Goal: Task Accomplishment & Management: Manage account settings

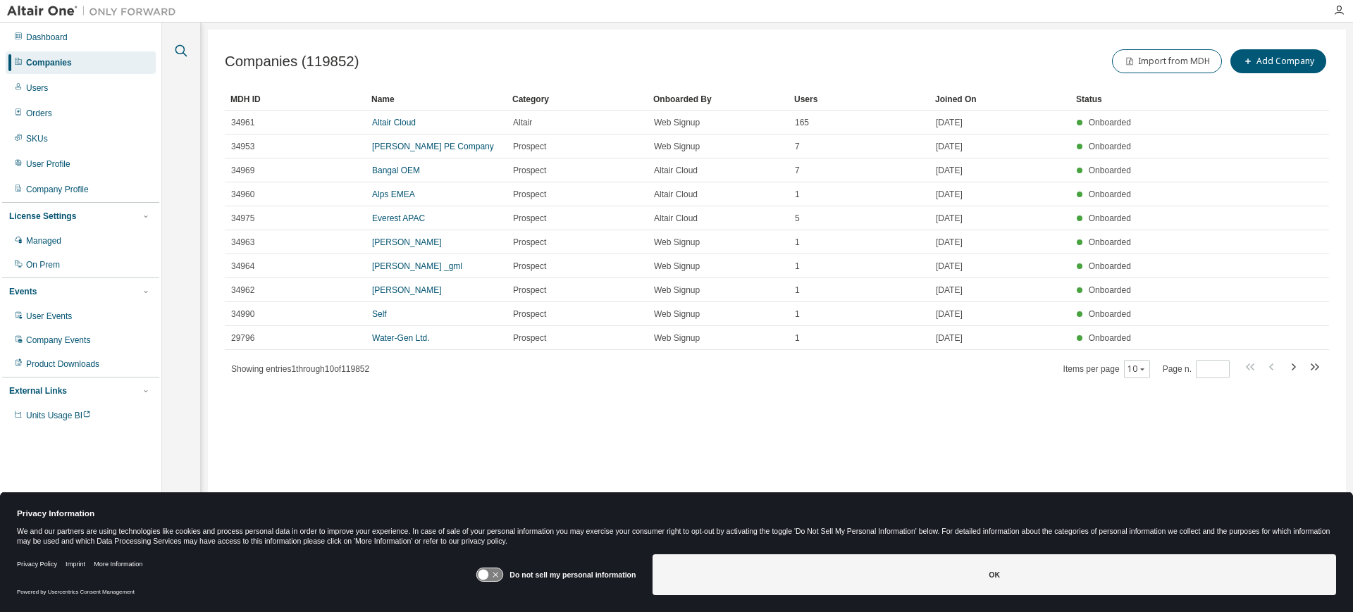
click at [178, 49] on icon "button" at bounding box center [181, 50] width 17 height 17
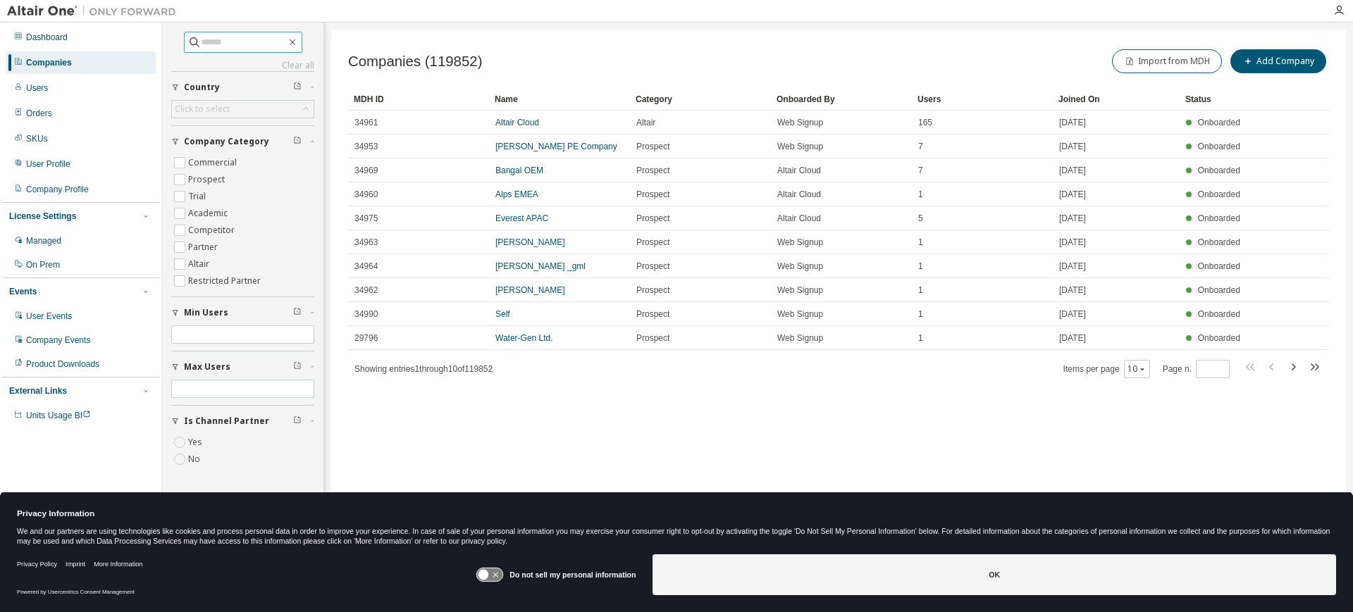
click at [210, 39] on input "text" at bounding box center [244, 42] width 85 height 14
type input "*******"
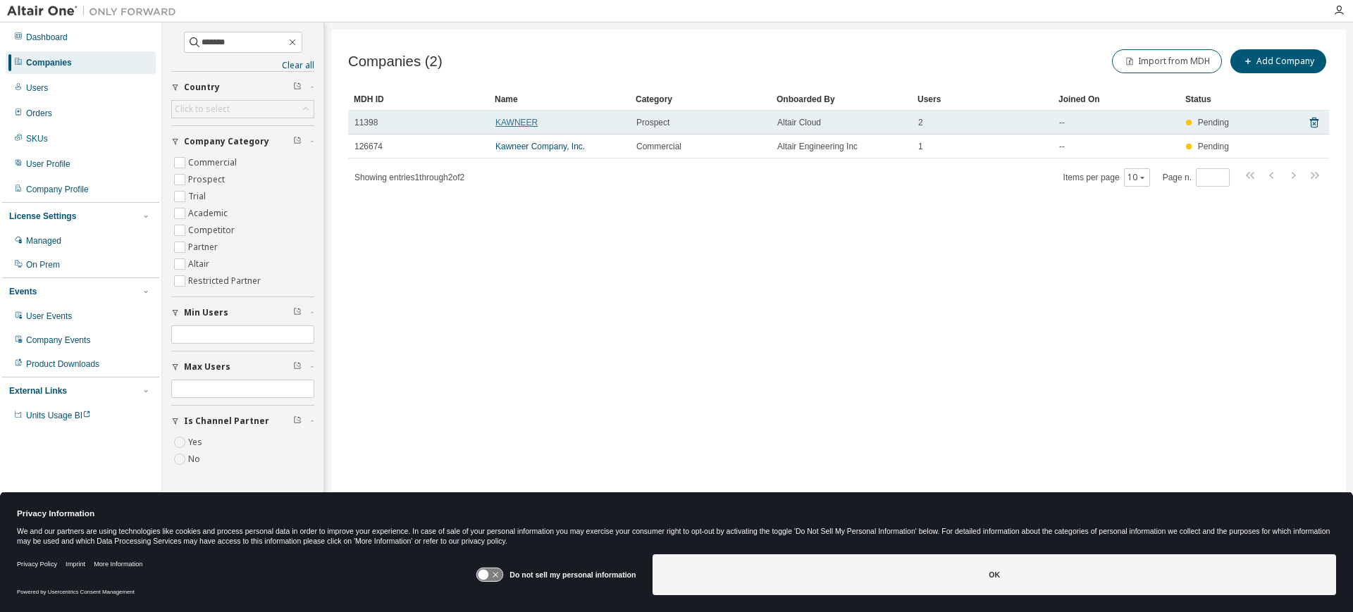
click at [507, 118] on link "KAWNEER" at bounding box center [516, 123] width 42 height 10
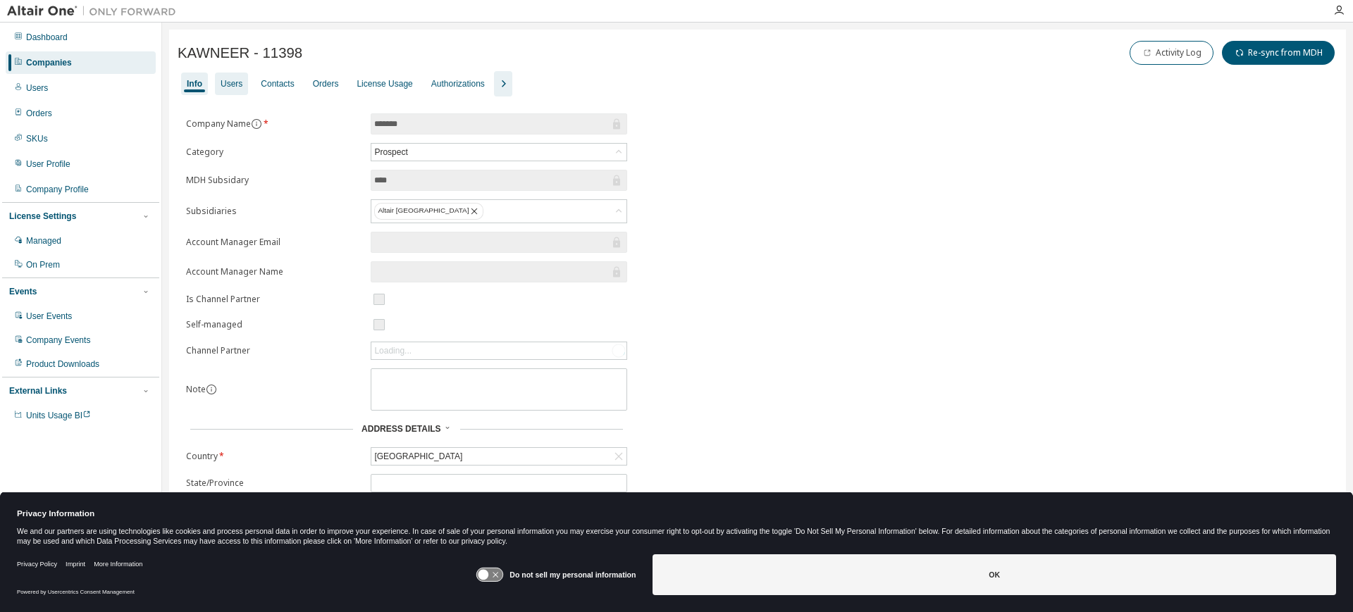
click at [230, 78] on div "Users" at bounding box center [232, 83] width 22 height 11
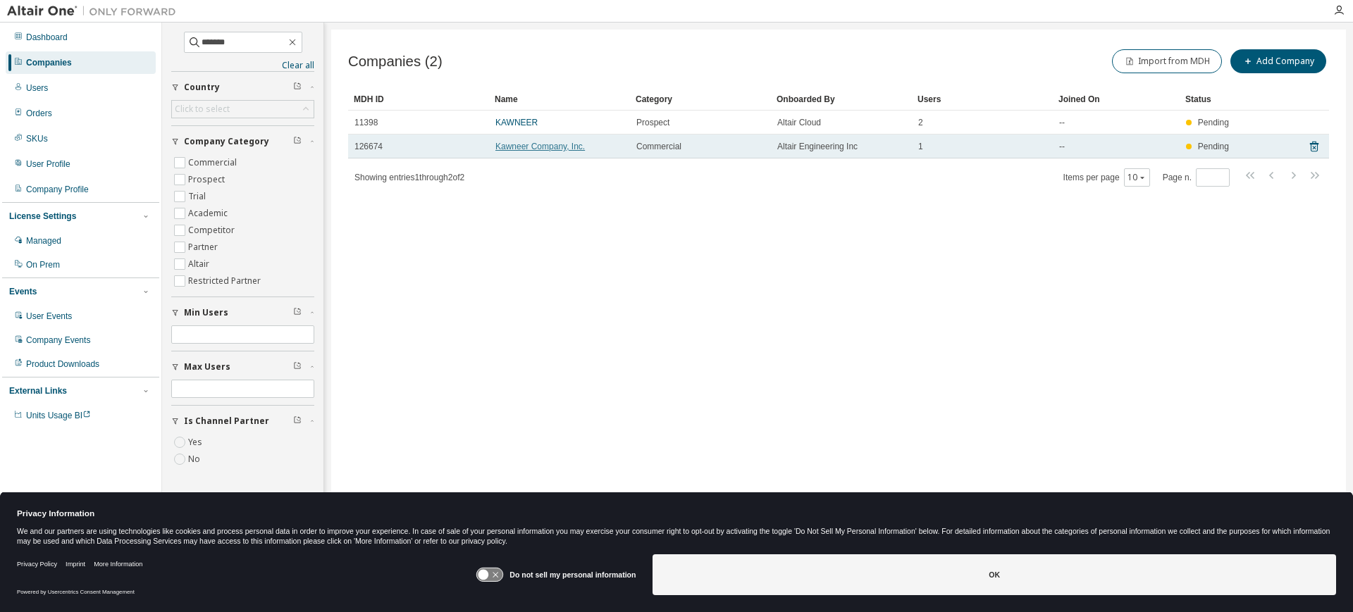
click at [514, 149] on link "Kawneer Company, Inc." at bounding box center [539, 147] width 89 height 10
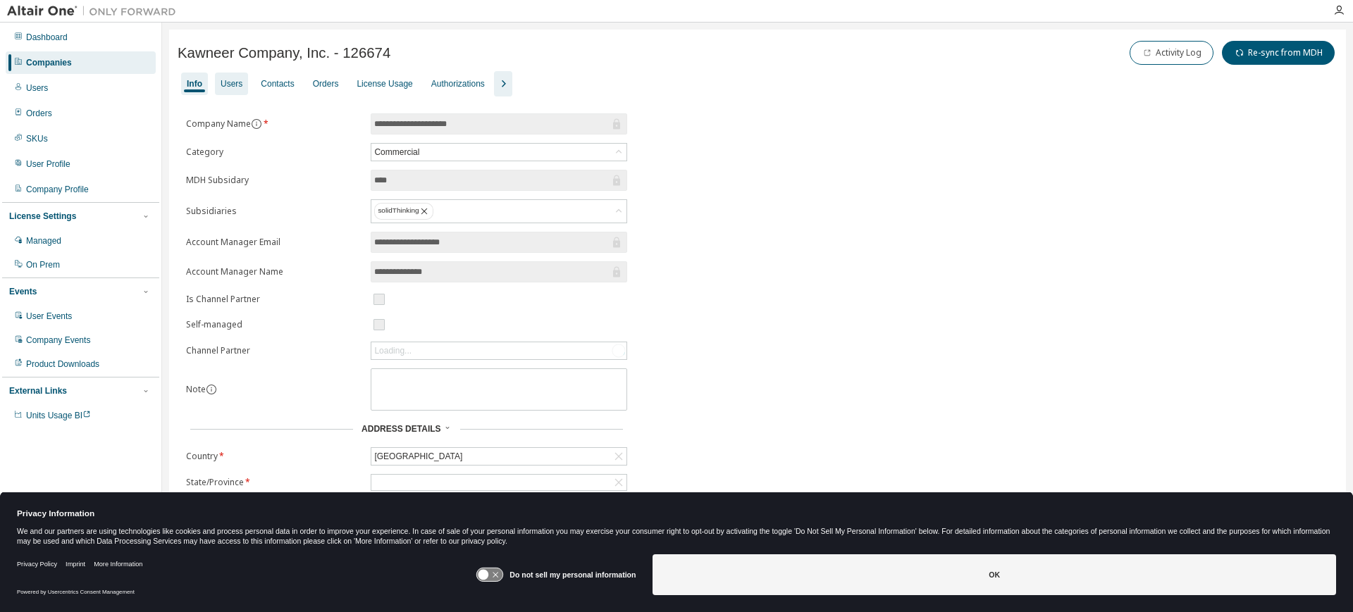
click at [235, 77] on div "Users" at bounding box center [231, 84] width 33 height 23
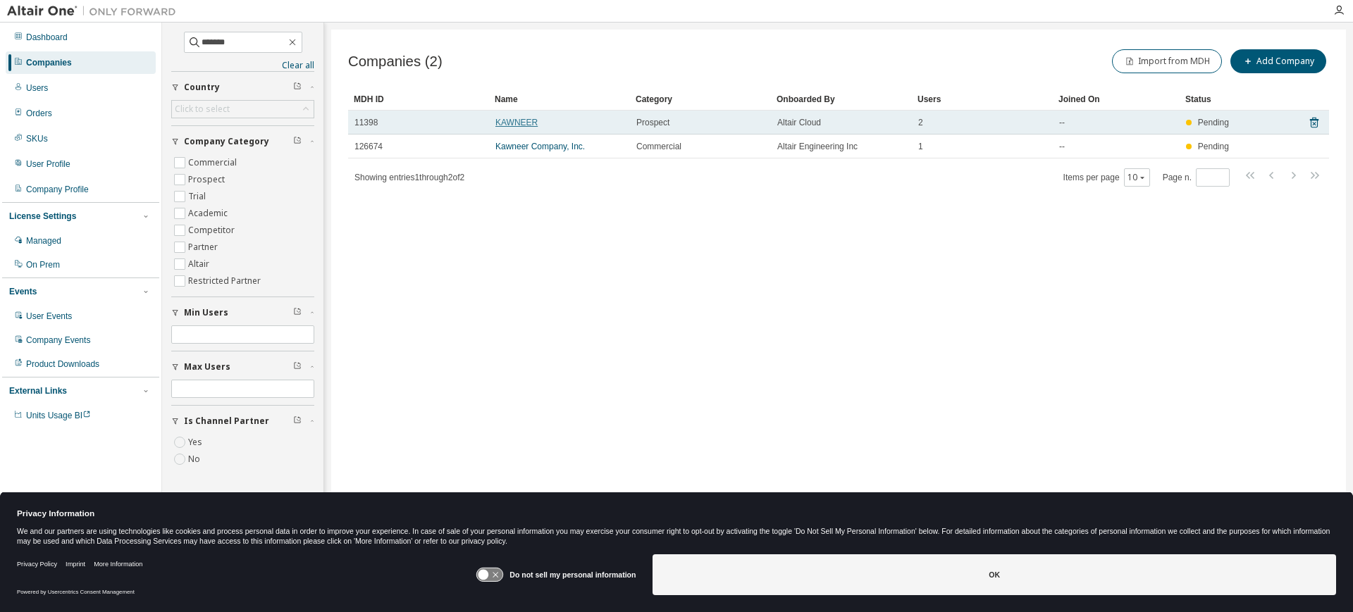
click at [500, 121] on link "KAWNEER" at bounding box center [516, 123] width 42 height 10
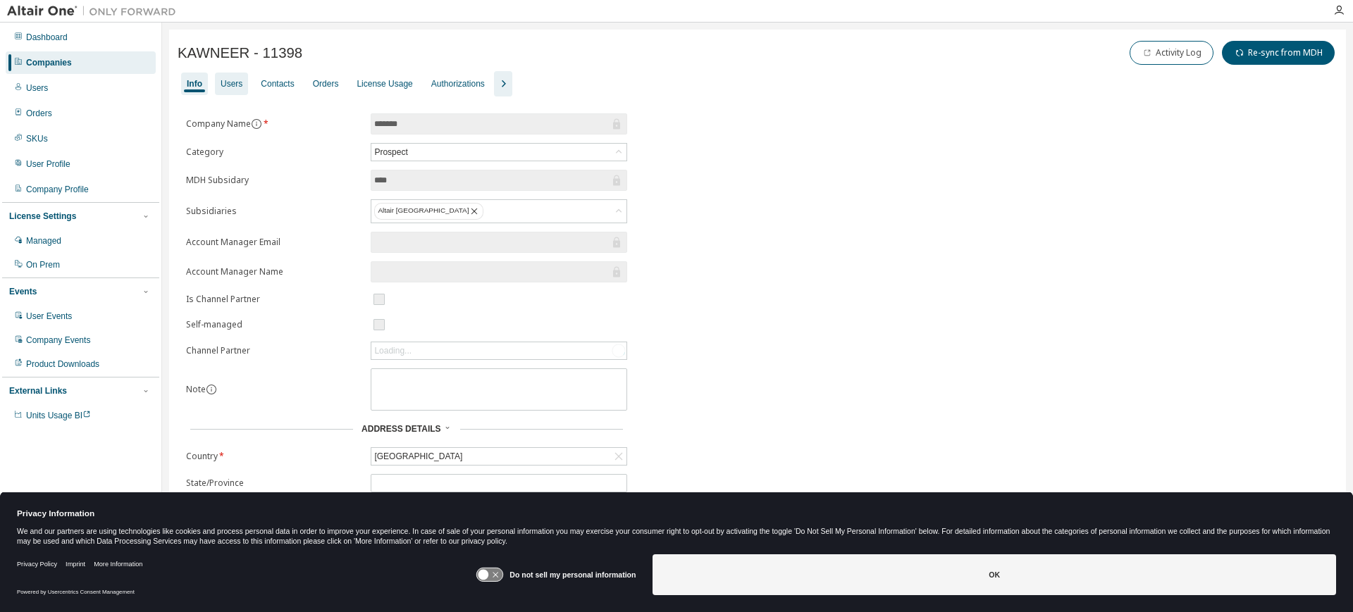
click at [230, 90] on div "Users" at bounding box center [231, 84] width 33 height 23
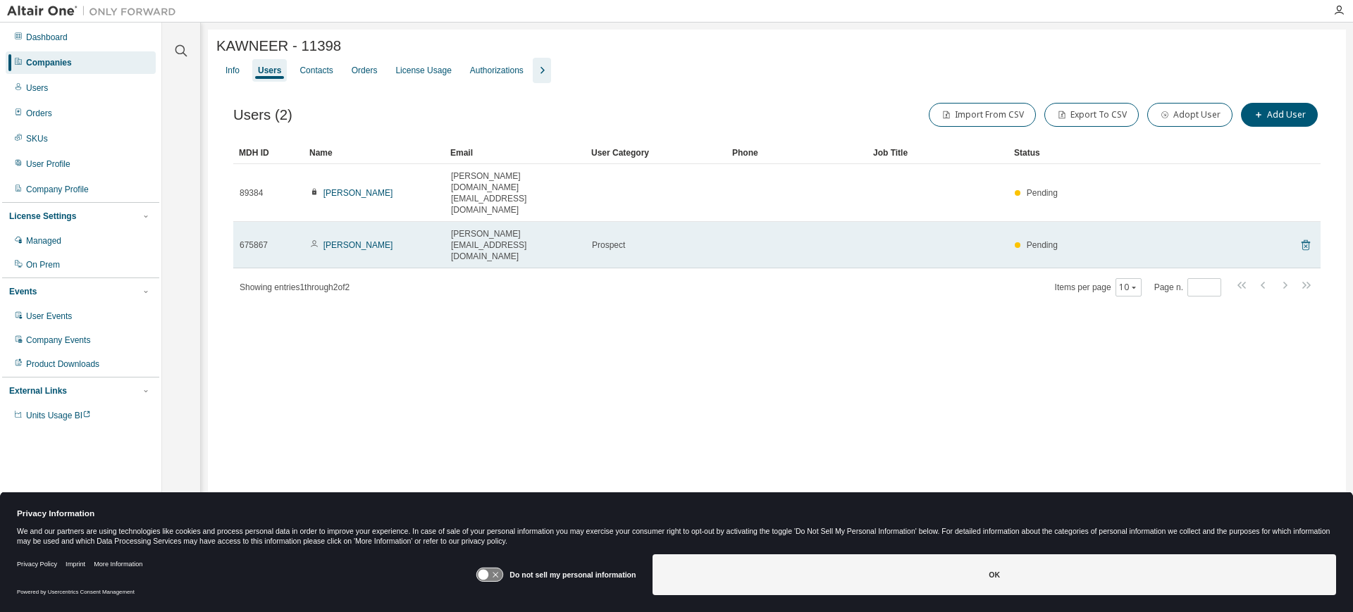
click at [1302, 240] on icon at bounding box center [1305, 245] width 8 height 11
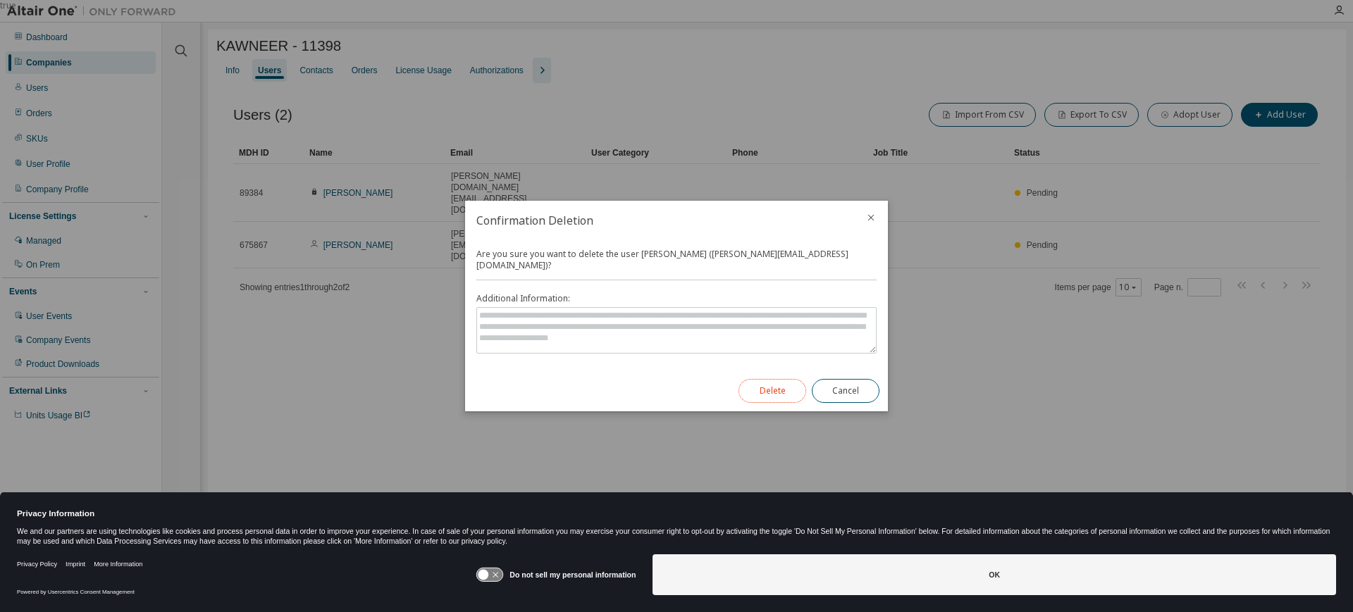
click at [788, 379] on button "Delete" at bounding box center [772, 391] width 68 height 24
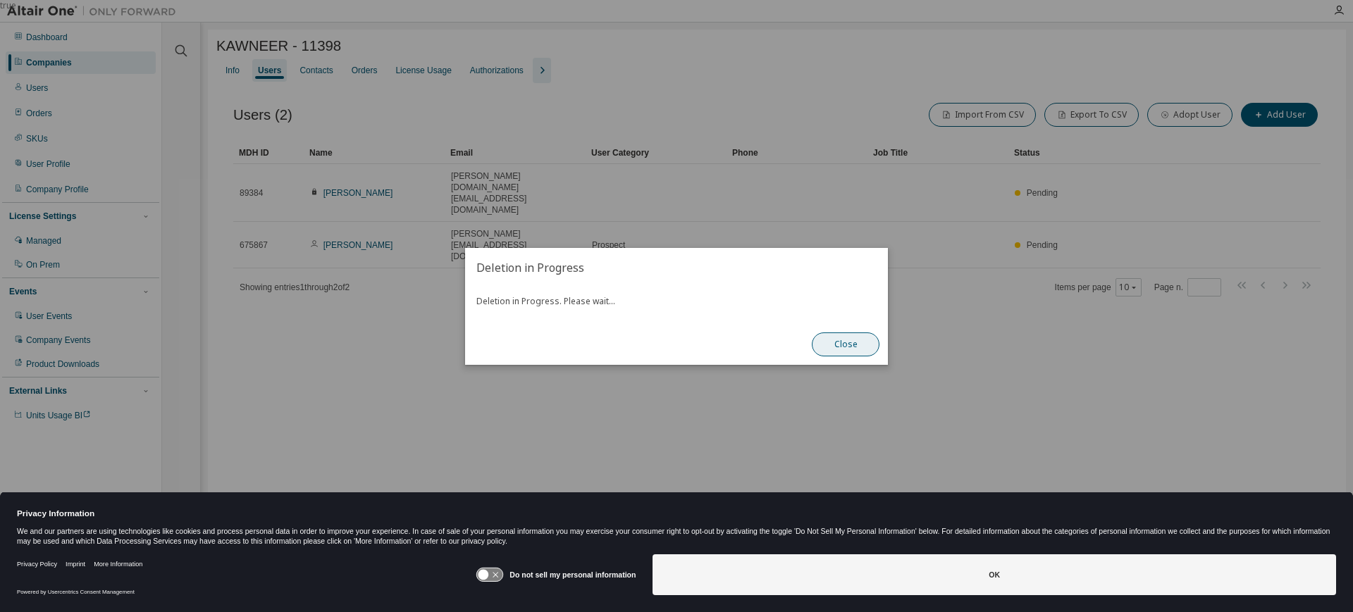
click at [850, 341] on button "Close" at bounding box center [846, 345] width 68 height 24
click at [853, 343] on button "Close" at bounding box center [846, 345] width 68 height 24
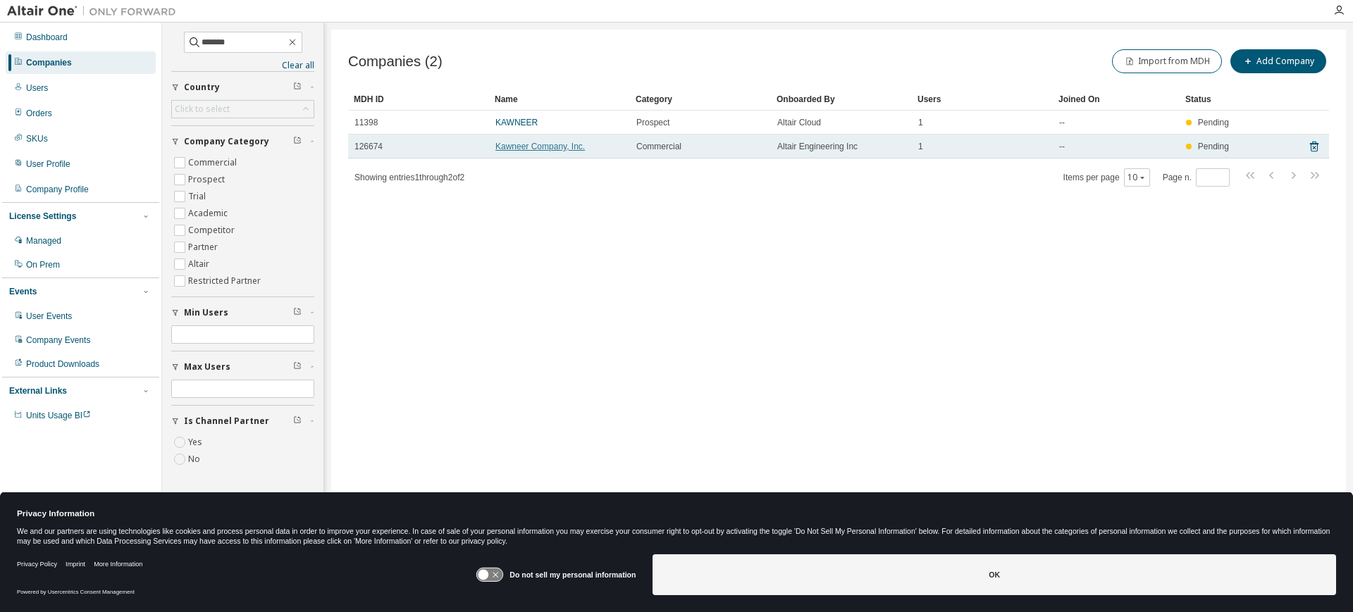
click at [504, 144] on link "Kawneer Company, Inc." at bounding box center [539, 147] width 89 height 10
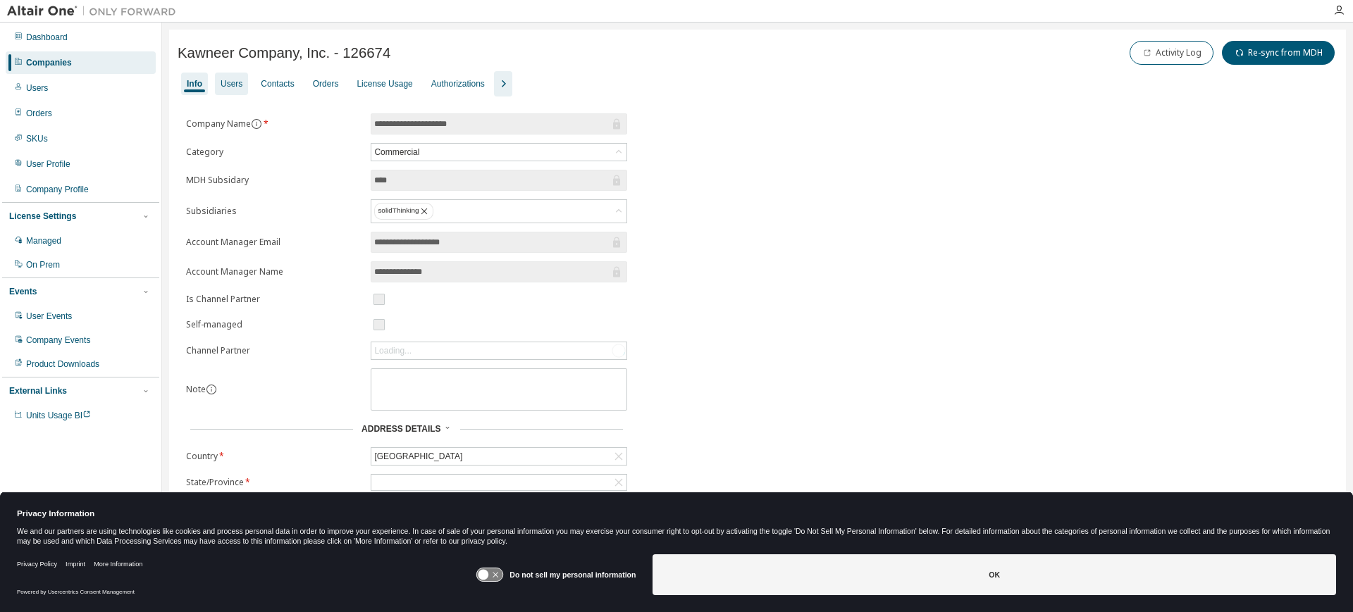
click at [222, 82] on div "Users" at bounding box center [232, 83] width 22 height 11
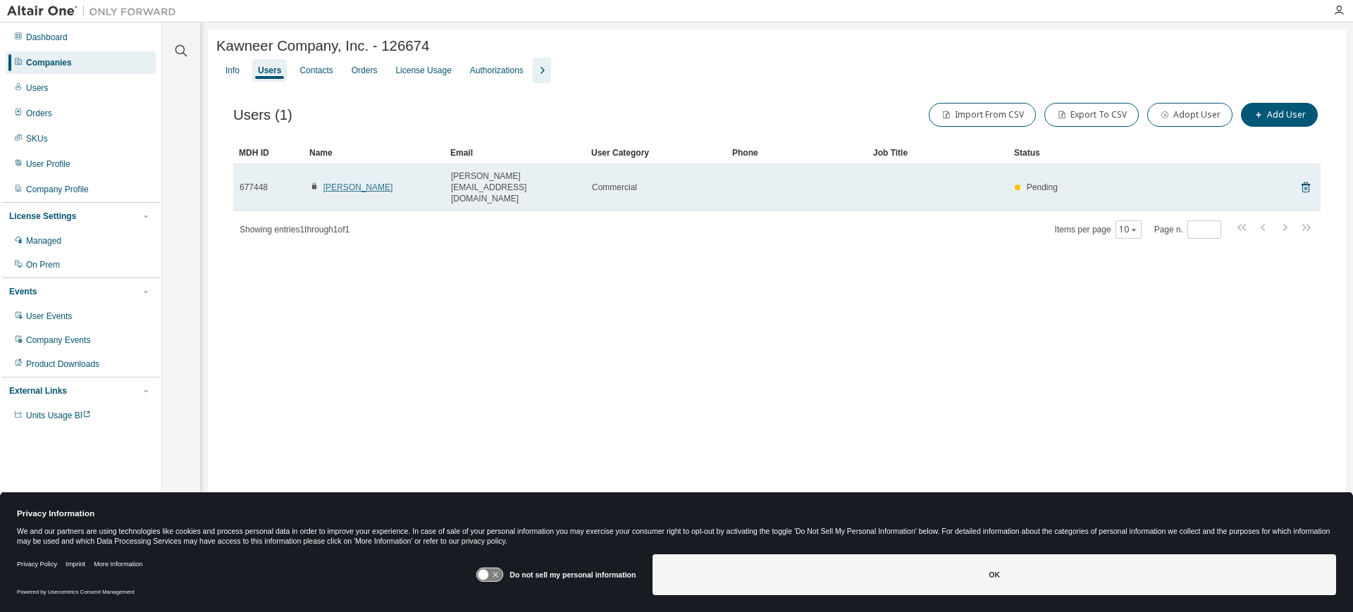
click at [344, 182] on link "Olukayode Iyun" at bounding box center [358, 187] width 70 height 10
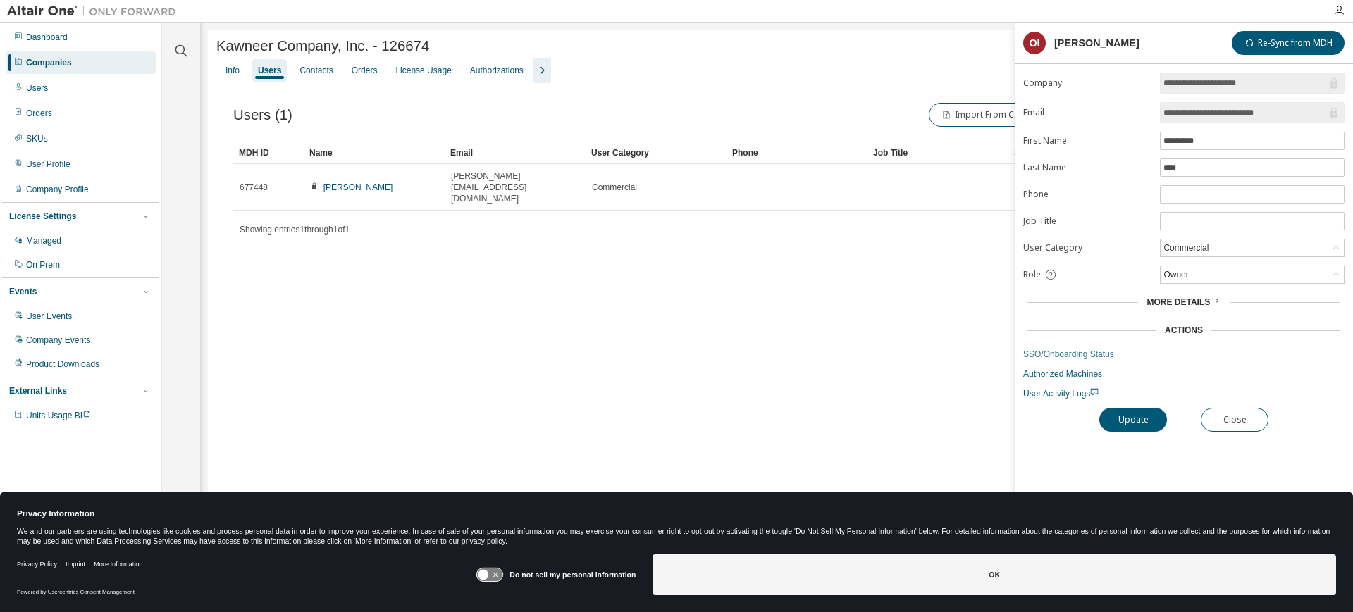
click at [1063, 356] on link "SSO/Onboarding Status" at bounding box center [1183, 354] width 321 height 11
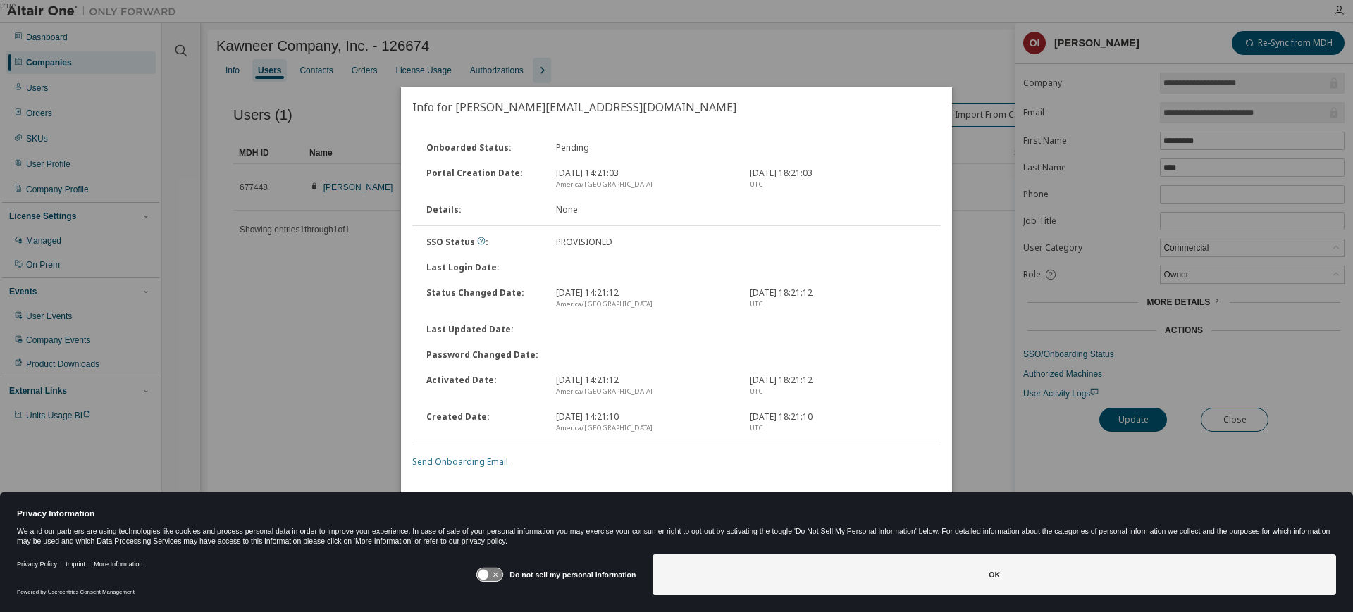
click at [478, 457] on link "Send Onboarding Email" at bounding box center [460, 462] width 96 height 12
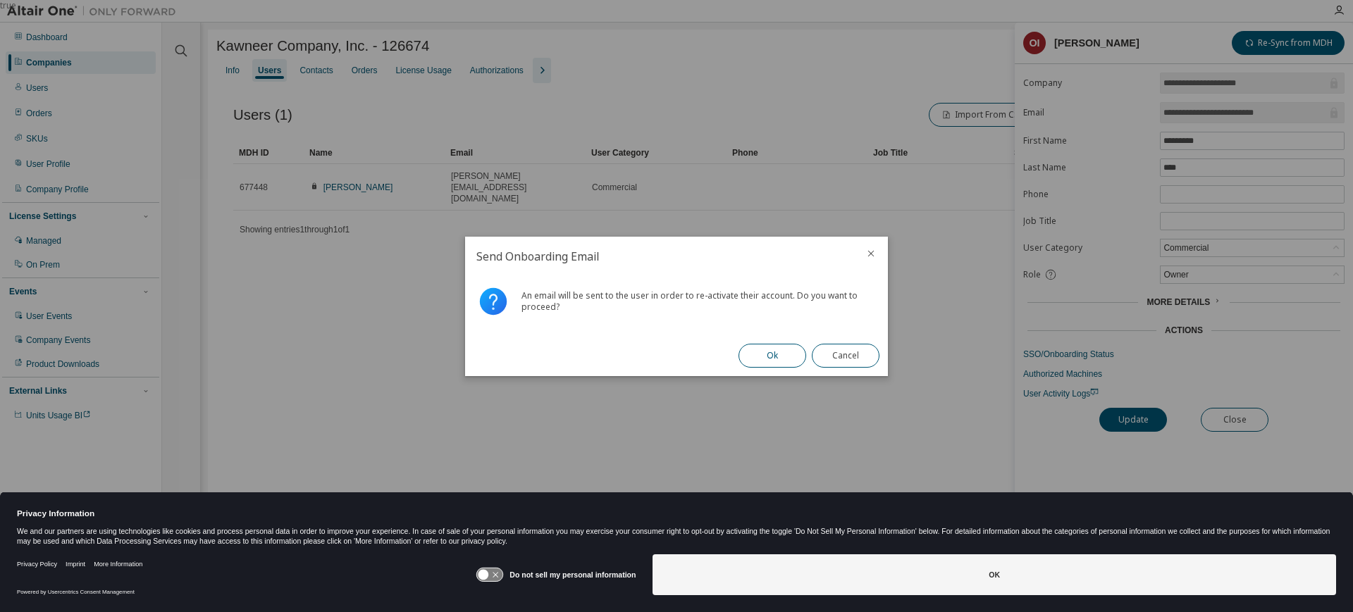
click at [772, 355] on button "Ok" at bounding box center [772, 356] width 68 height 24
click at [834, 354] on button "Close" at bounding box center [846, 356] width 68 height 24
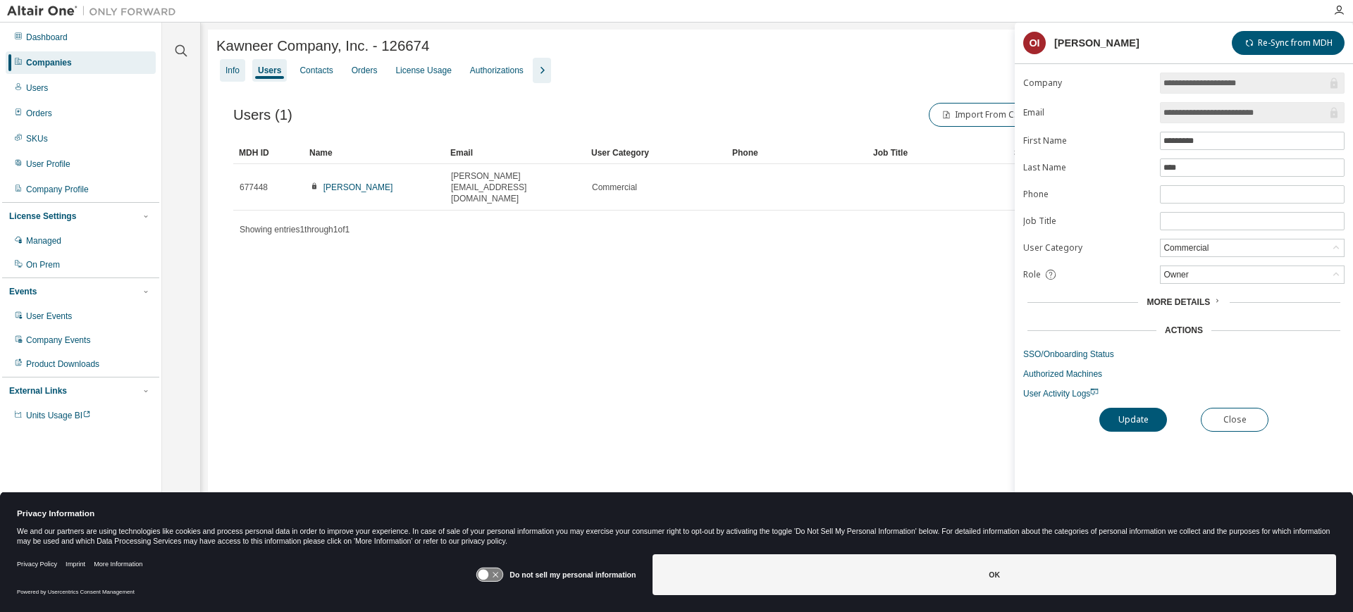
click at [228, 66] on div "Info" at bounding box center [232, 70] width 25 height 23
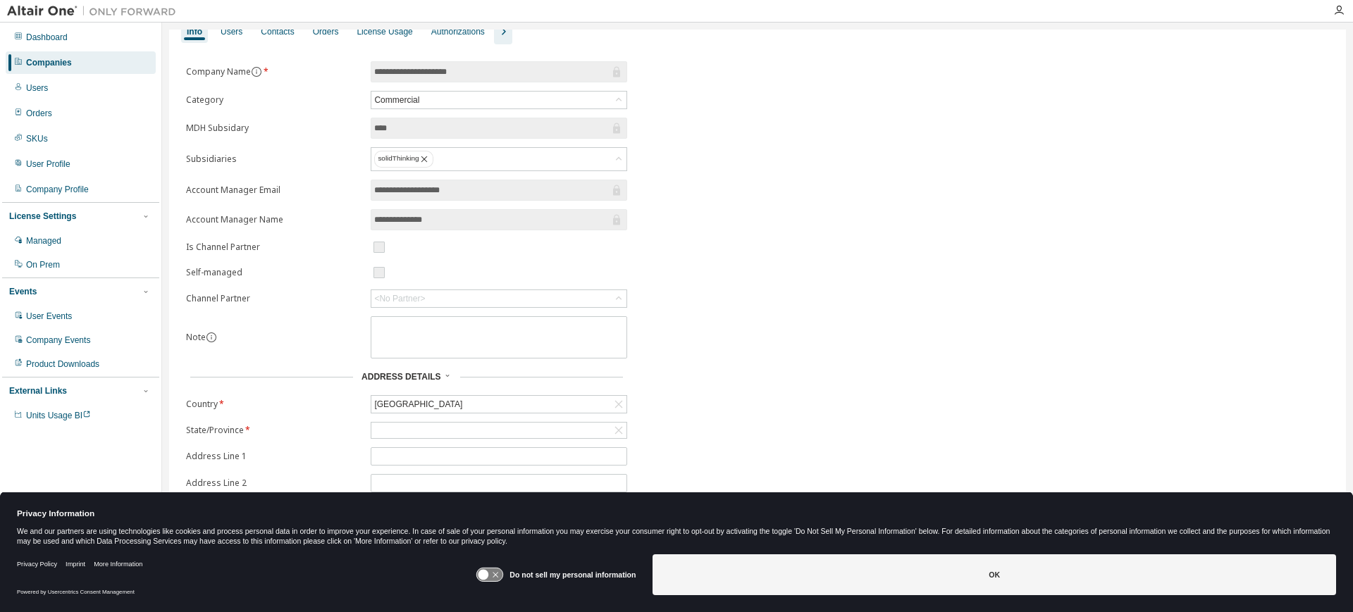
scroll to position [103, 0]
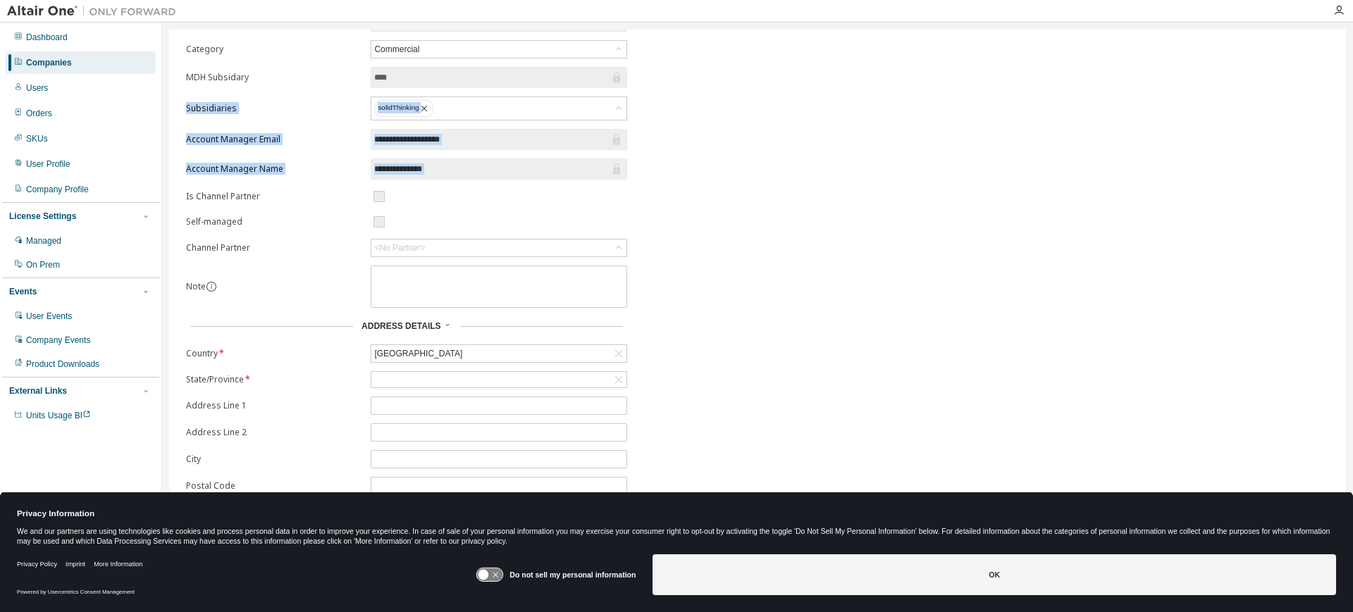
drag, startPoint x: 1346, startPoint y: 175, endPoint x: 1339, endPoint y: 69, distance: 106.6
click at [1339, 69] on div "**********" at bounding box center [757, 297] width 1191 height 549
click at [1290, 152] on div "**********" at bounding box center [758, 283] width 1160 height 545
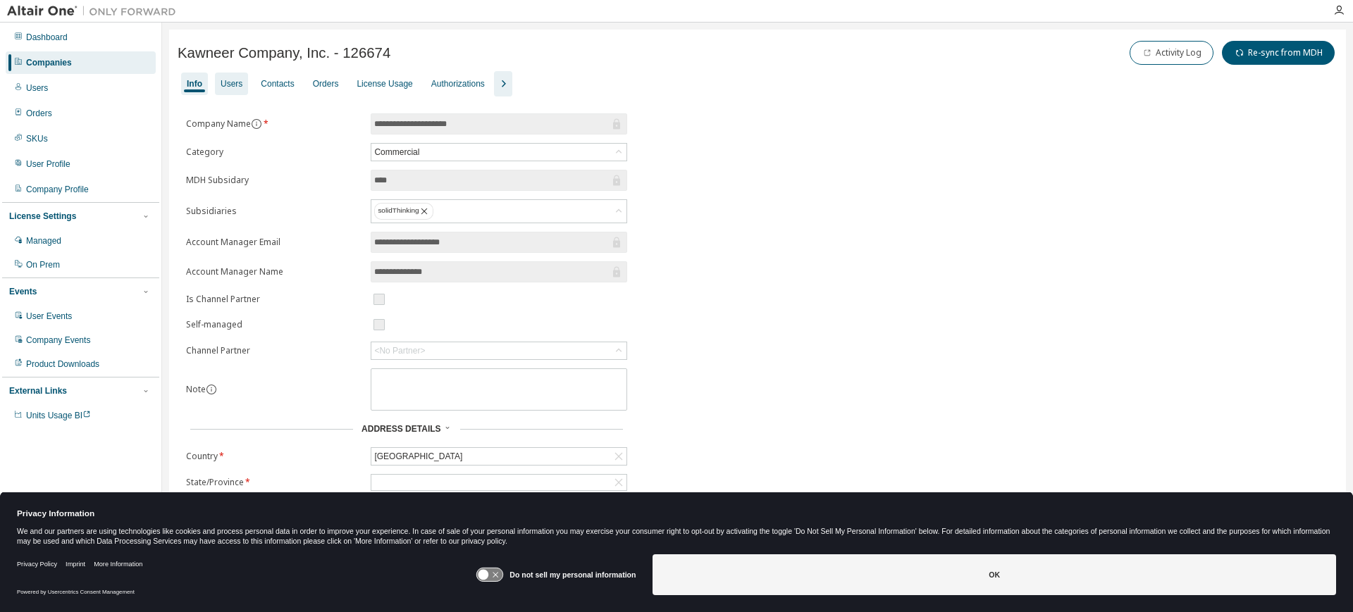
click at [230, 75] on div "Users" at bounding box center [231, 84] width 33 height 23
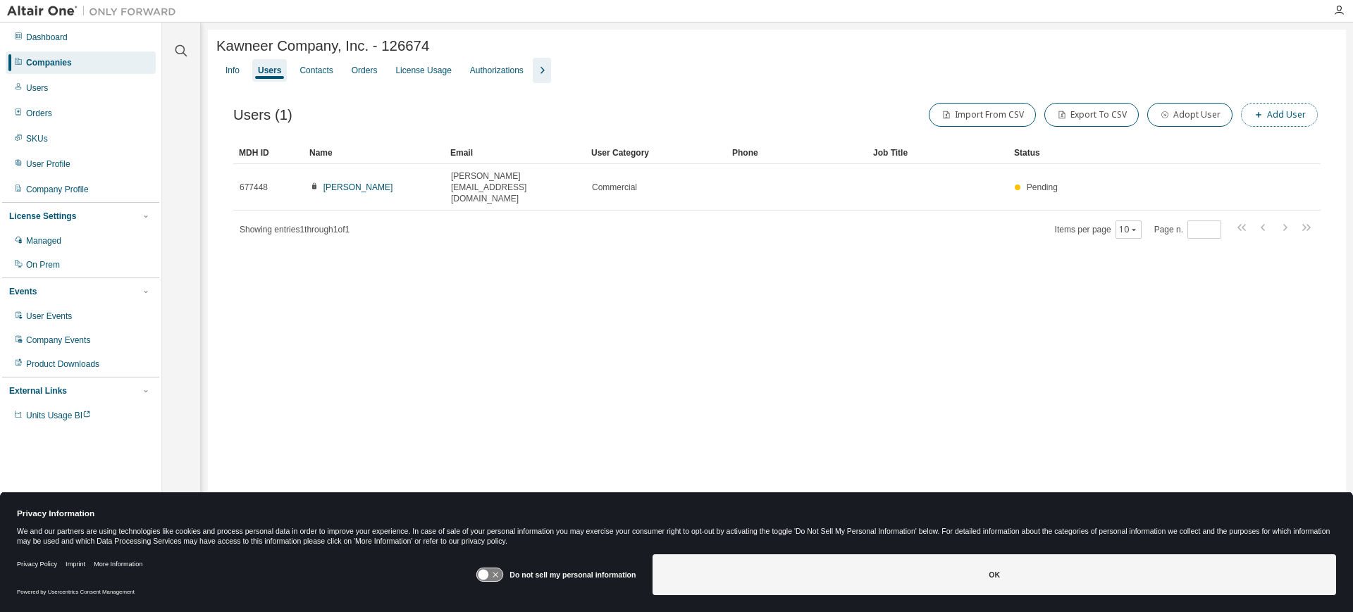
click at [1294, 111] on button "Add User" at bounding box center [1279, 115] width 77 height 24
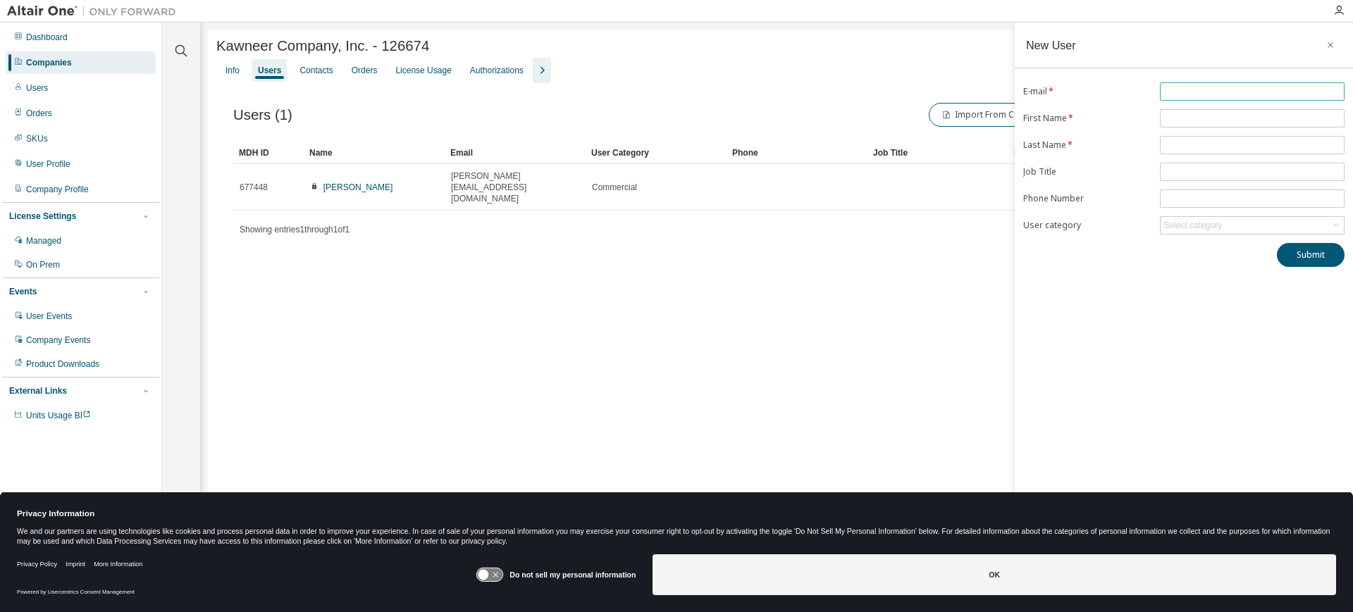
click at [1204, 87] on input "text" at bounding box center [1252, 91] width 178 height 11
type input "**********"
click at [1313, 250] on button "Submit" at bounding box center [1311, 255] width 68 height 24
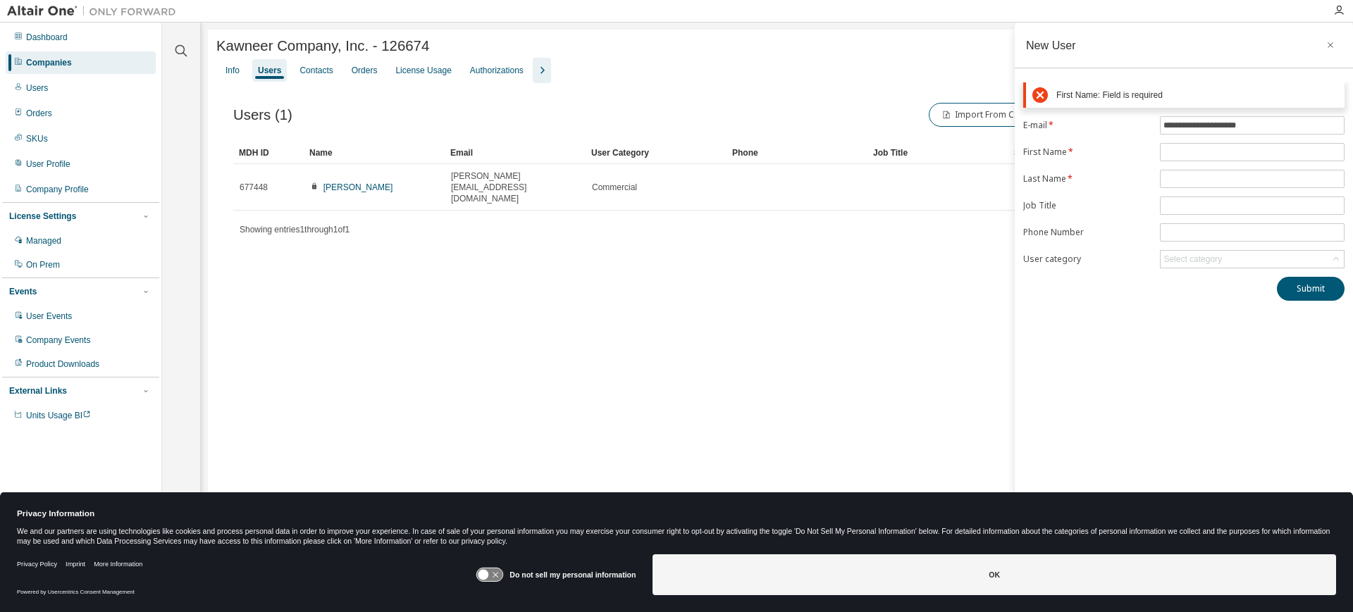
click at [47, 58] on div "Companies" at bounding box center [49, 62] width 46 height 11
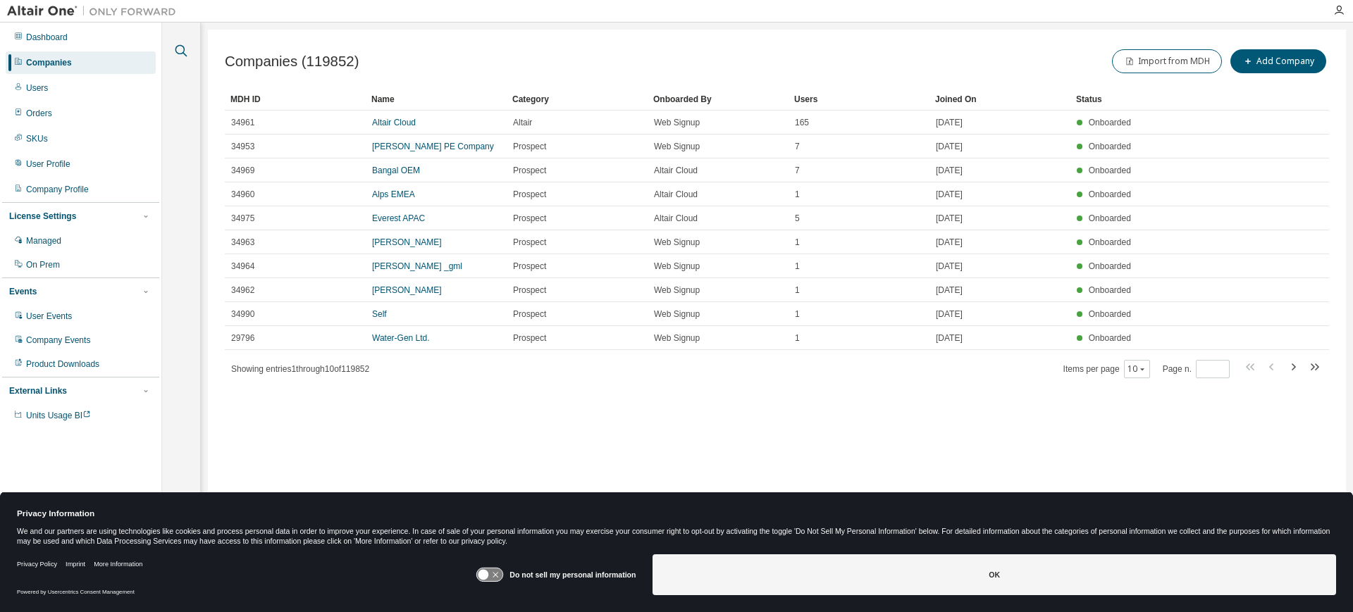
click at [185, 48] on icon "button" at bounding box center [181, 50] width 17 height 17
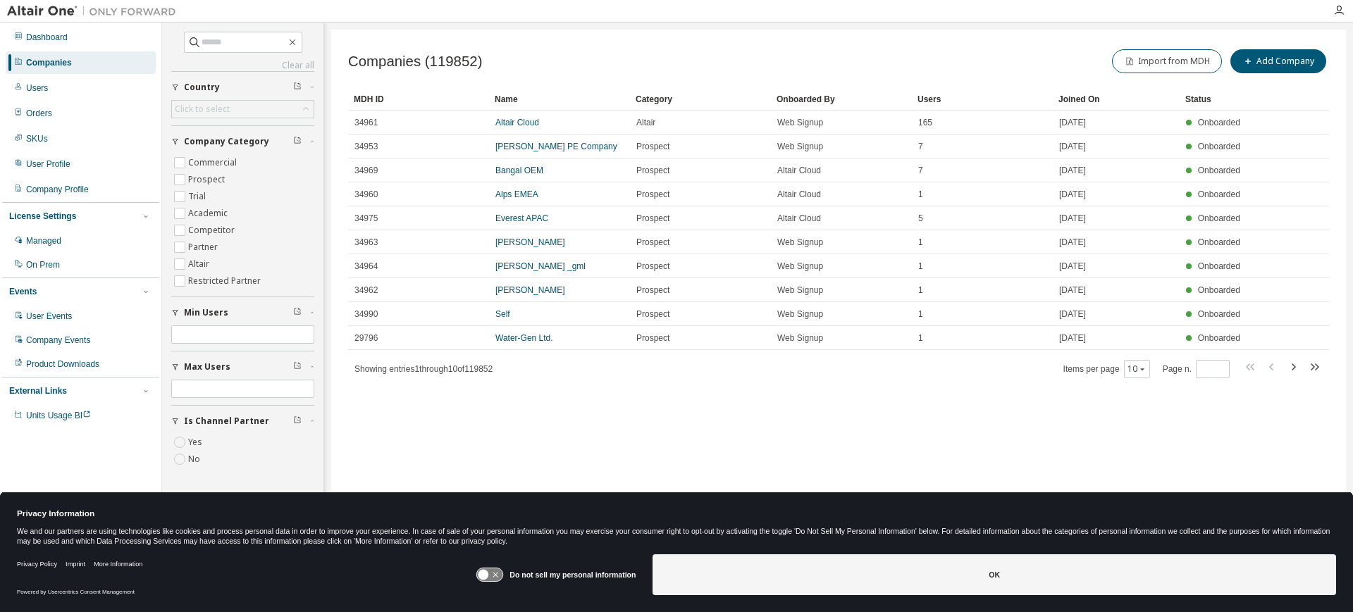
click at [187, 48] on icon at bounding box center [194, 42] width 14 height 14
click at [223, 43] on input "text" at bounding box center [244, 42] width 85 height 14
type input "*******"
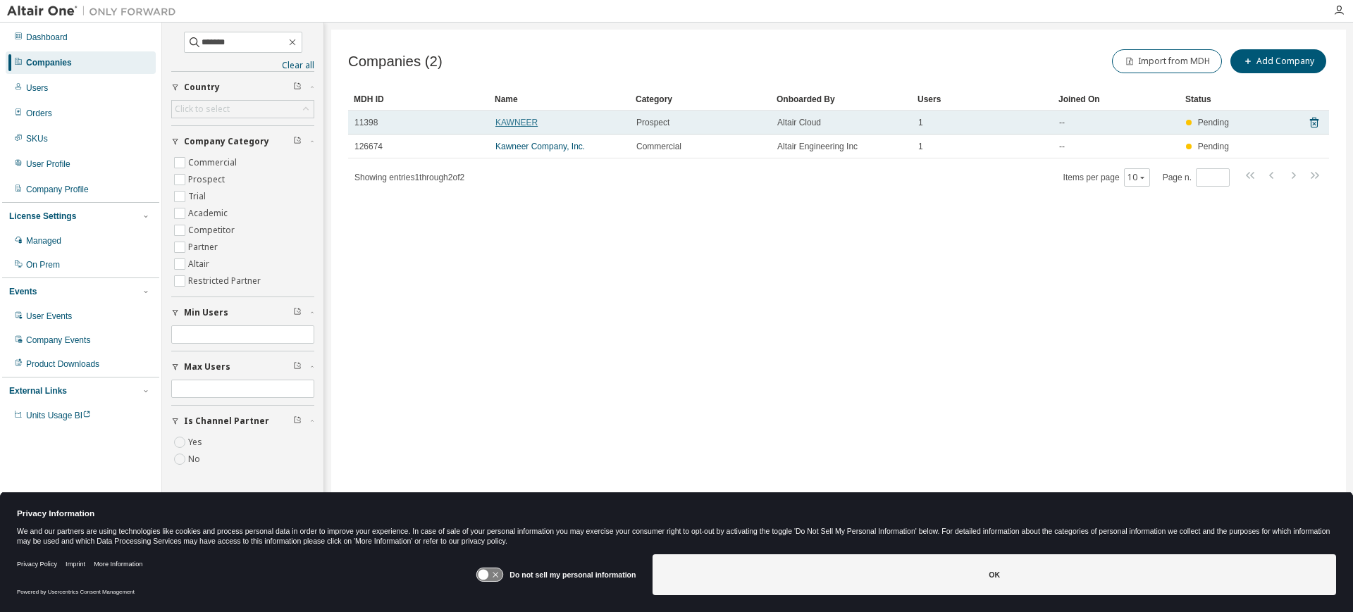
click at [512, 118] on link "KAWNEER" at bounding box center [516, 123] width 42 height 10
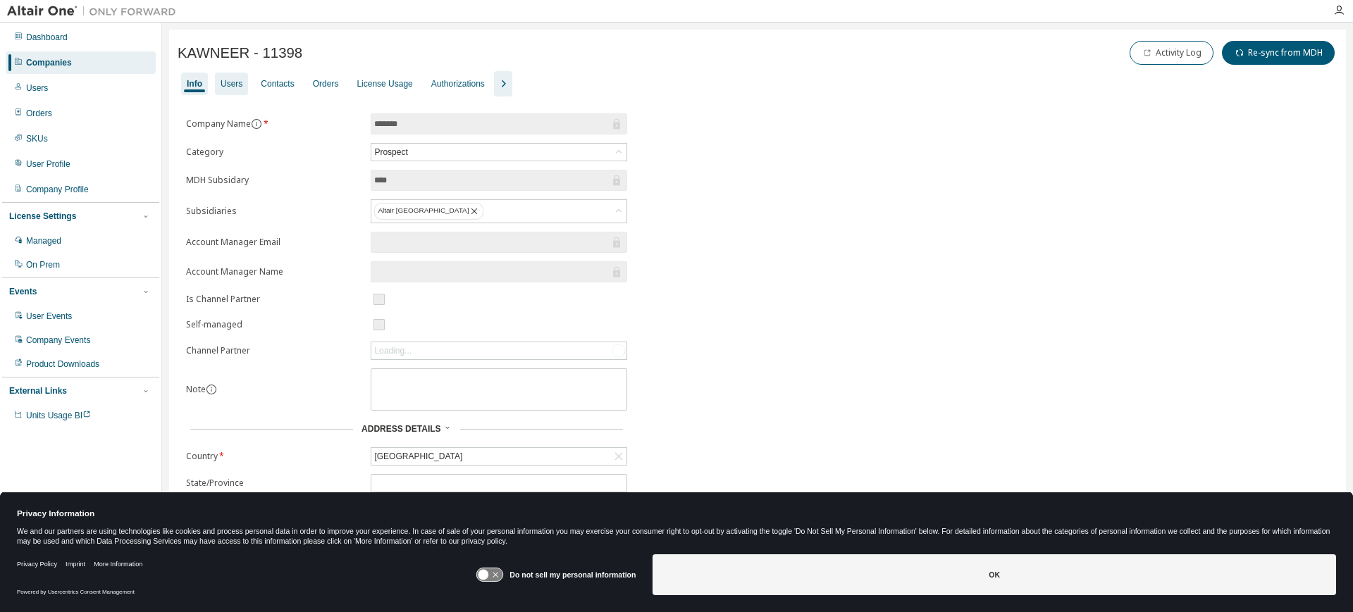
click at [223, 78] on div "Users" at bounding box center [232, 83] width 22 height 11
click at [245, 80] on div "Users" at bounding box center [231, 84] width 33 height 23
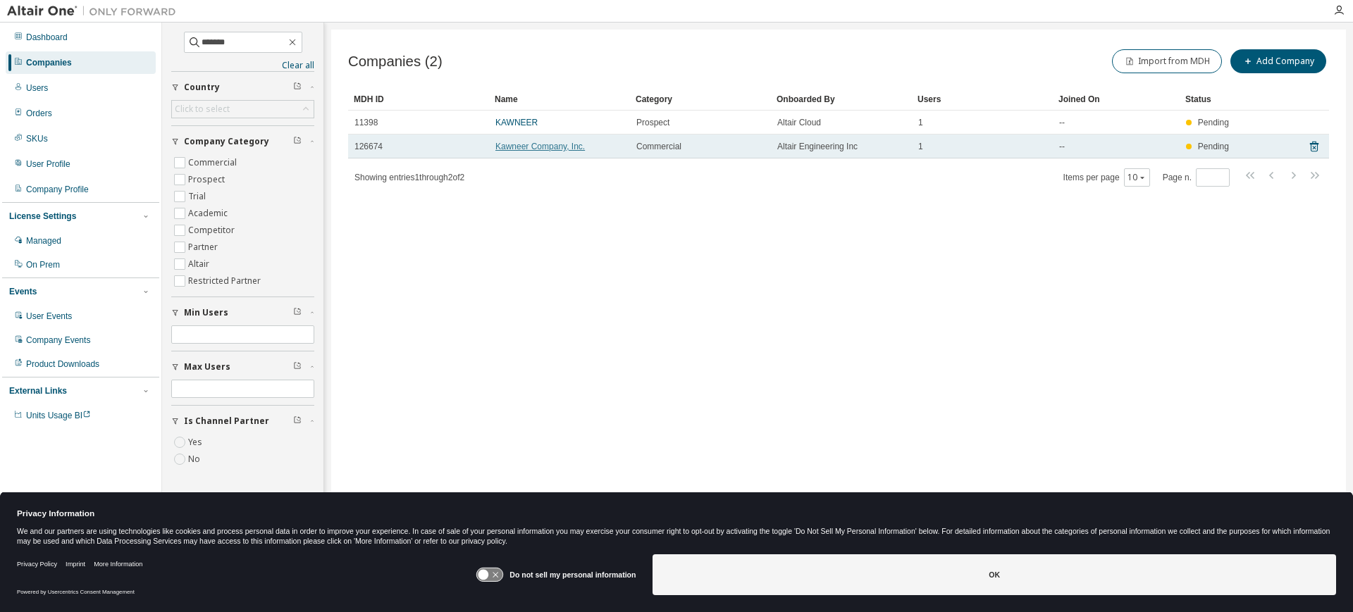
click at [502, 142] on link "Kawneer Company, Inc." at bounding box center [539, 147] width 89 height 10
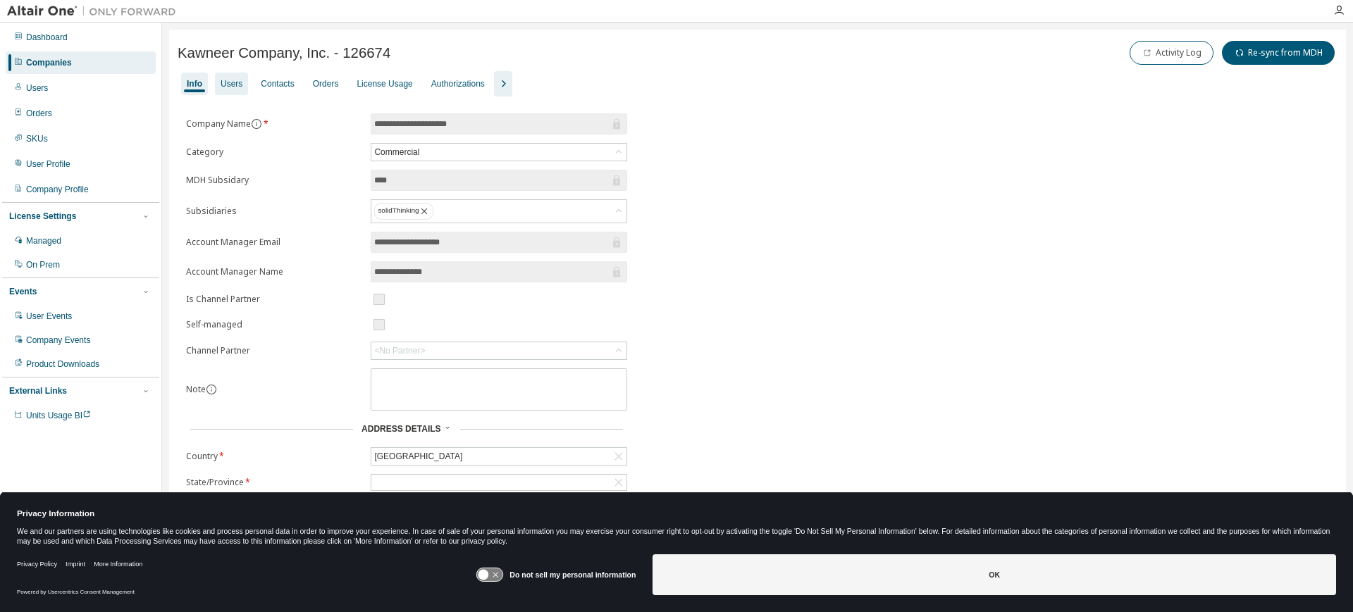
click at [223, 85] on div "Users" at bounding box center [232, 83] width 22 height 11
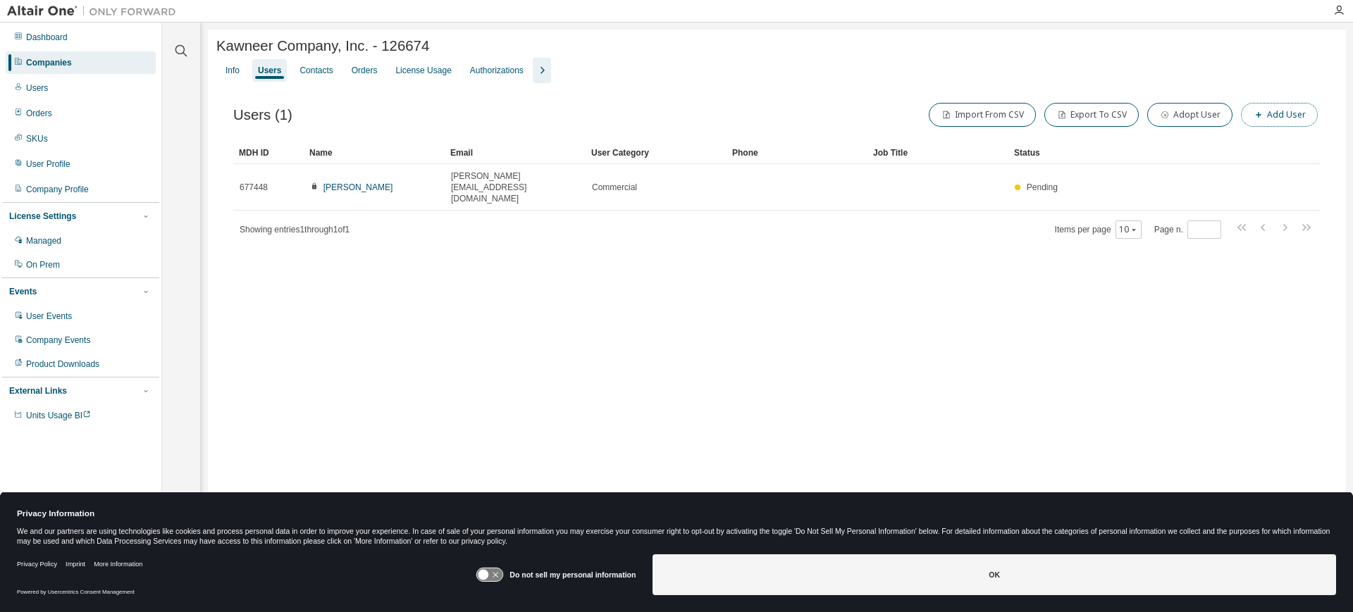
click at [1285, 123] on button "Add User" at bounding box center [1279, 115] width 77 height 24
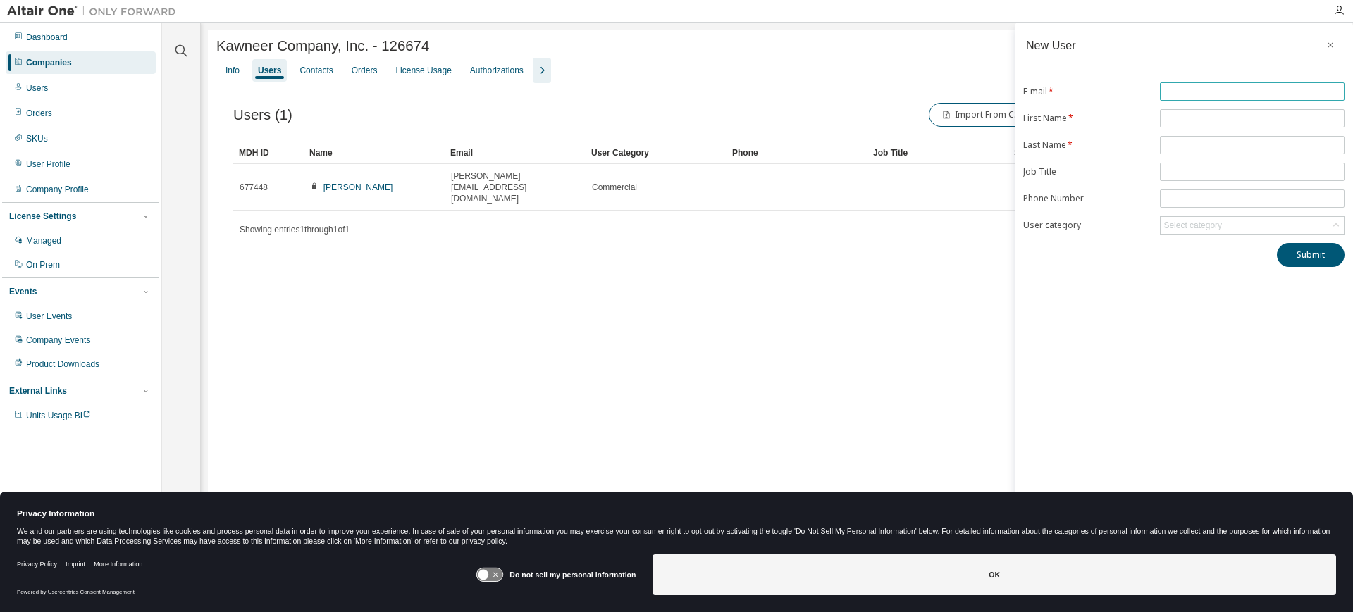
click at [1192, 86] on input "text" at bounding box center [1252, 91] width 178 height 11
type input "**********"
click at [1204, 109] on span at bounding box center [1252, 118] width 185 height 18
click at [1209, 114] on input "text" at bounding box center [1252, 118] width 178 height 11
type input "******"
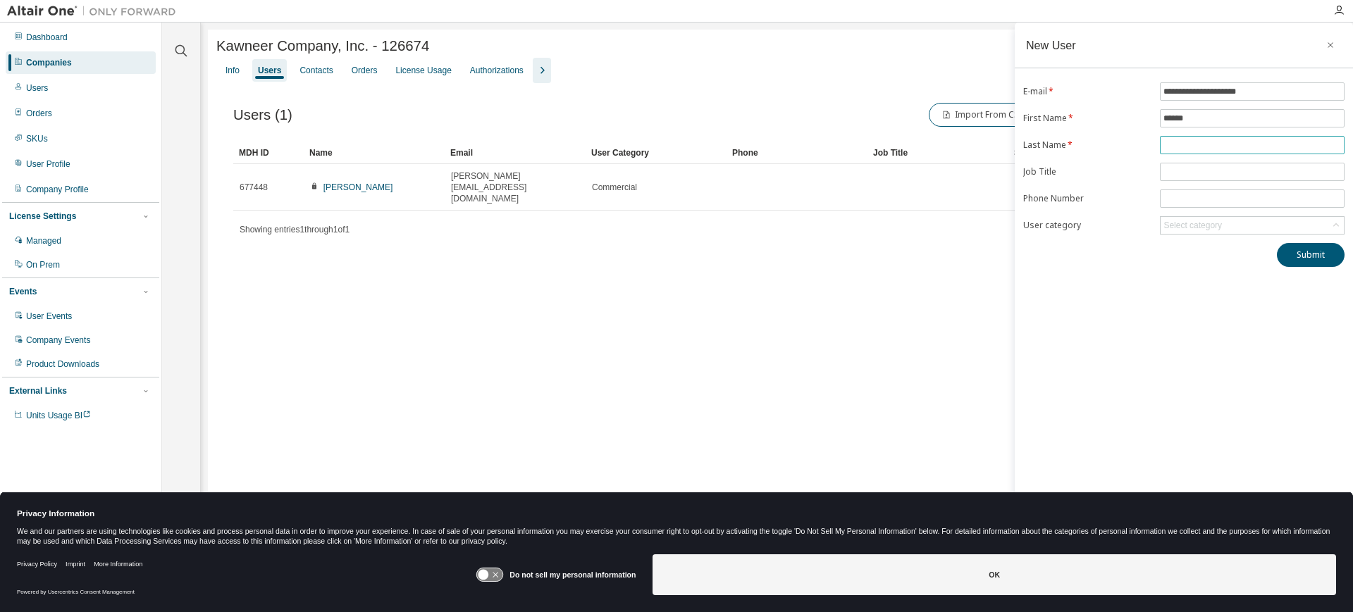
click at [1226, 144] on input "text" at bounding box center [1252, 145] width 178 height 11
type input "**"
click at [1316, 249] on button "Submit" at bounding box center [1311, 255] width 68 height 24
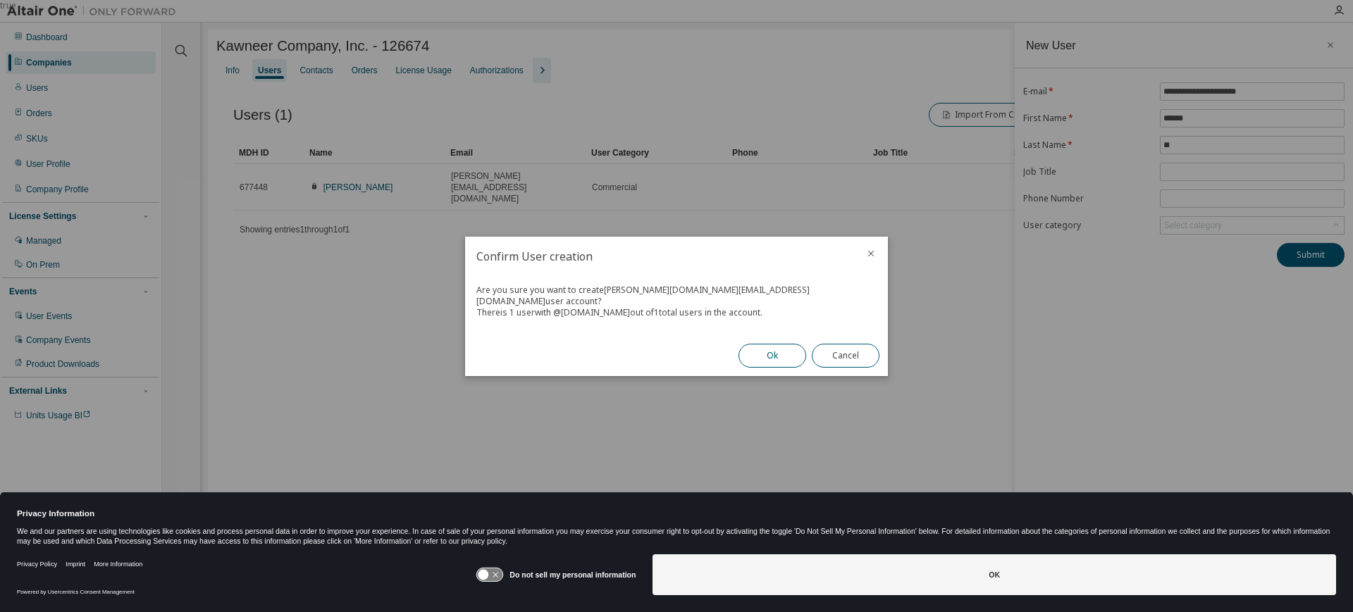
click at [774, 352] on button "Ok" at bounding box center [772, 356] width 68 height 24
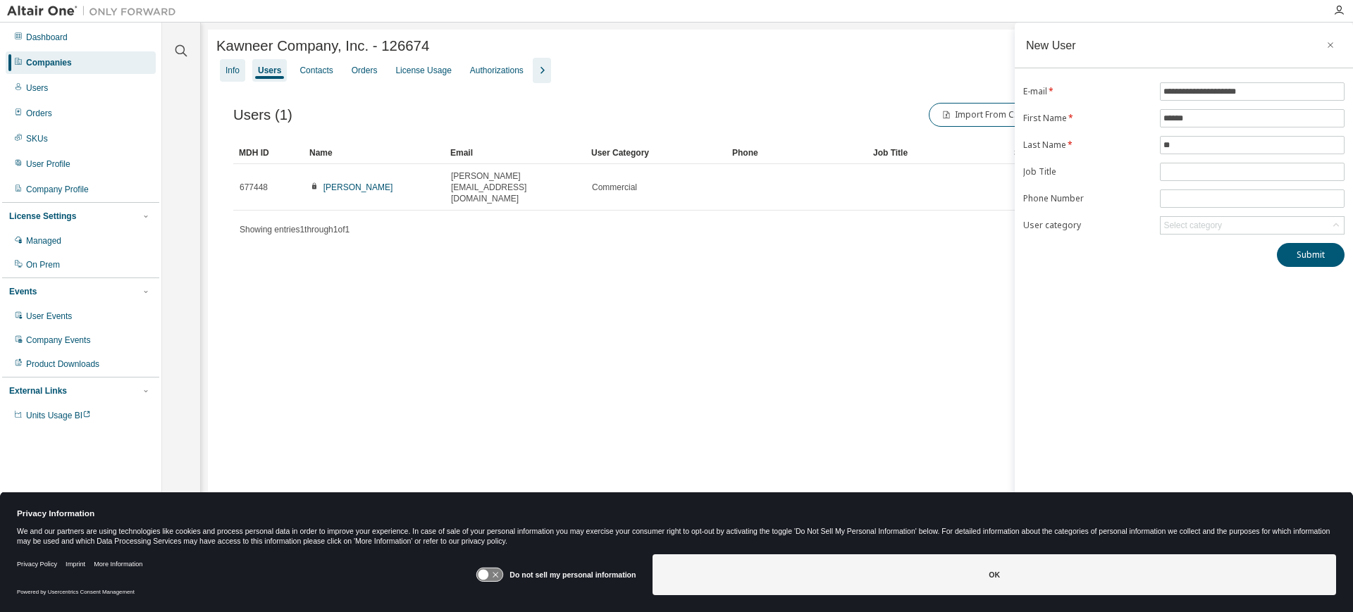
click at [231, 70] on div "Info" at bounding box center [232, 70] width 14 height 11
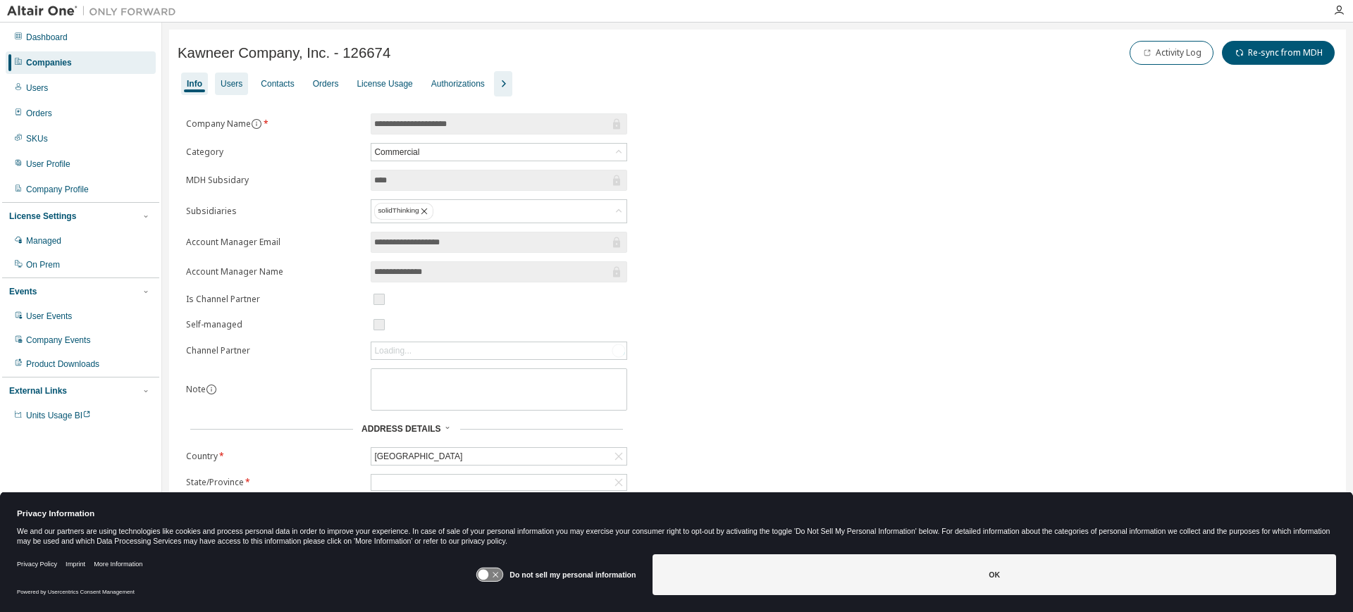
click at [237, 81] on div "Users" at bounding box center [232, 83] width 22 height 11
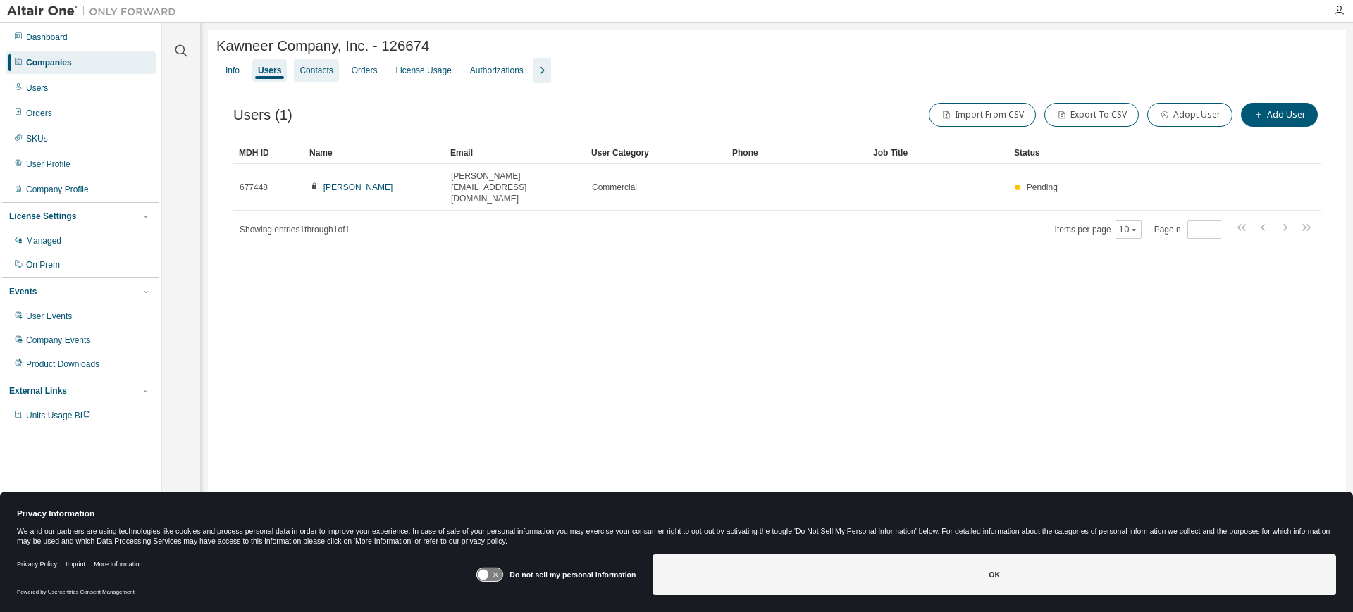
click at [309, 73] on div "Contacts" at bounding box center [315, 70] width 33 height 11
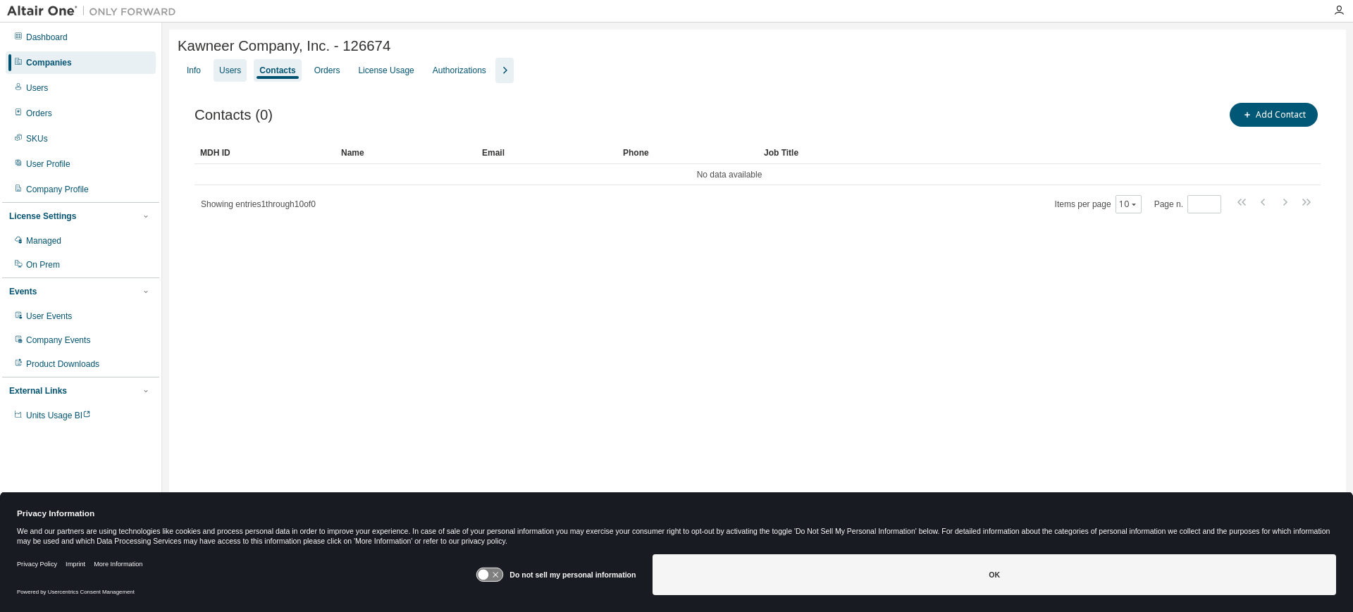
click at [230, 72] on div "Users" at bounding box center [230, 70] width 22 height 11
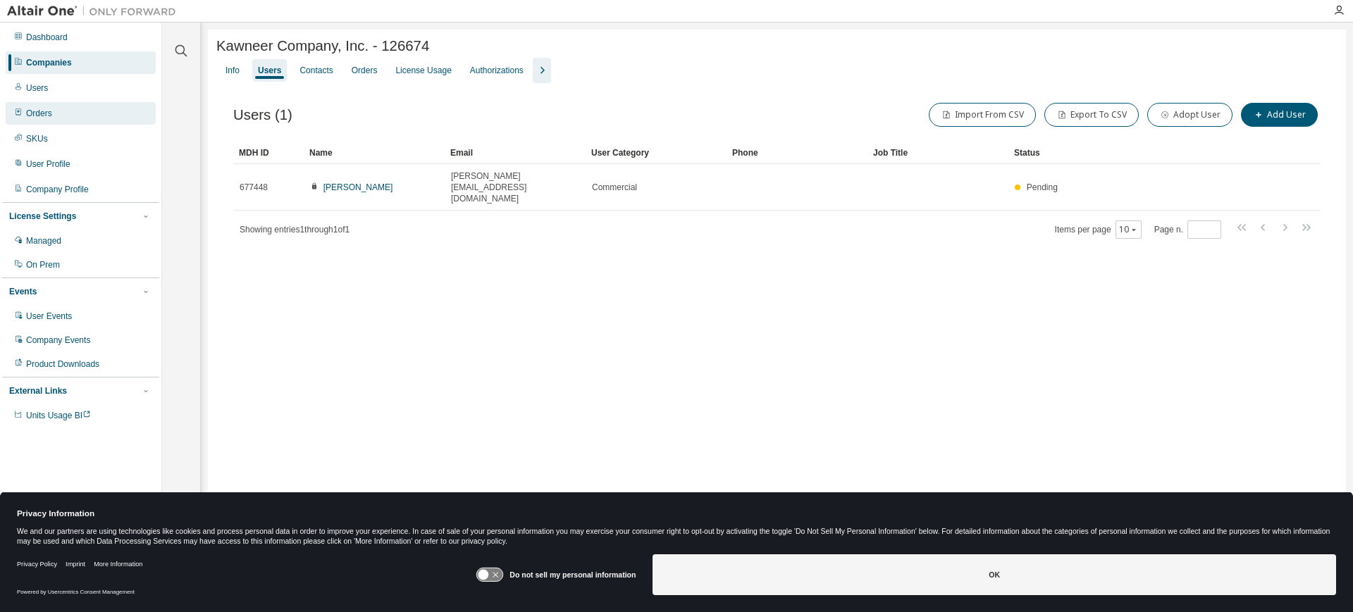
click at [43, 109] on div "Orders" at bounding box center [39, 113] width 26 height 11
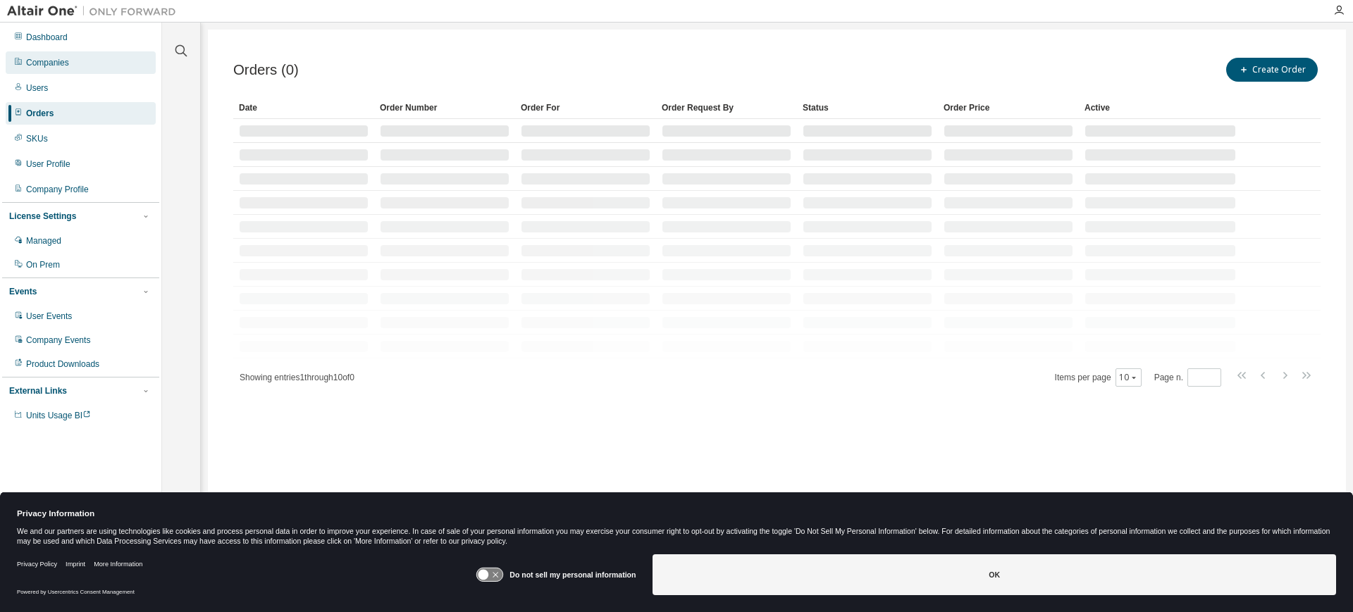
click at [66, 61] on div "Companies" at bounding box center [47, 62] width 43 height 11
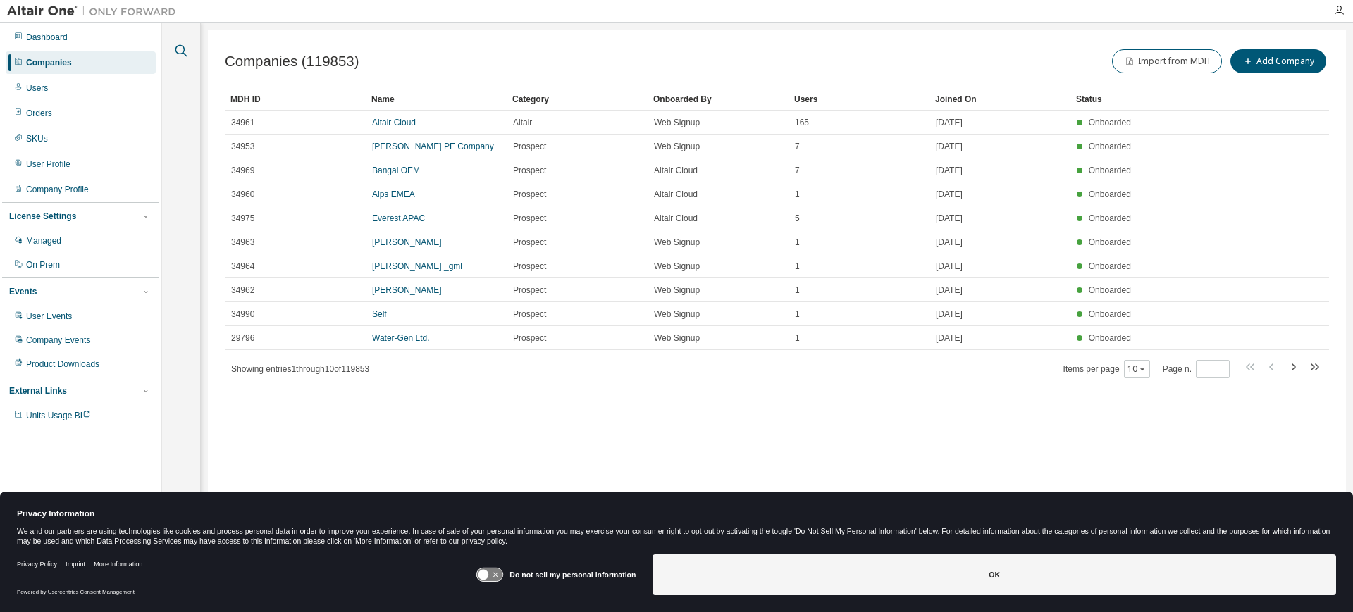
click at [173, 52] on icon "button" at bounding box center [181, 50] width 17 height 17
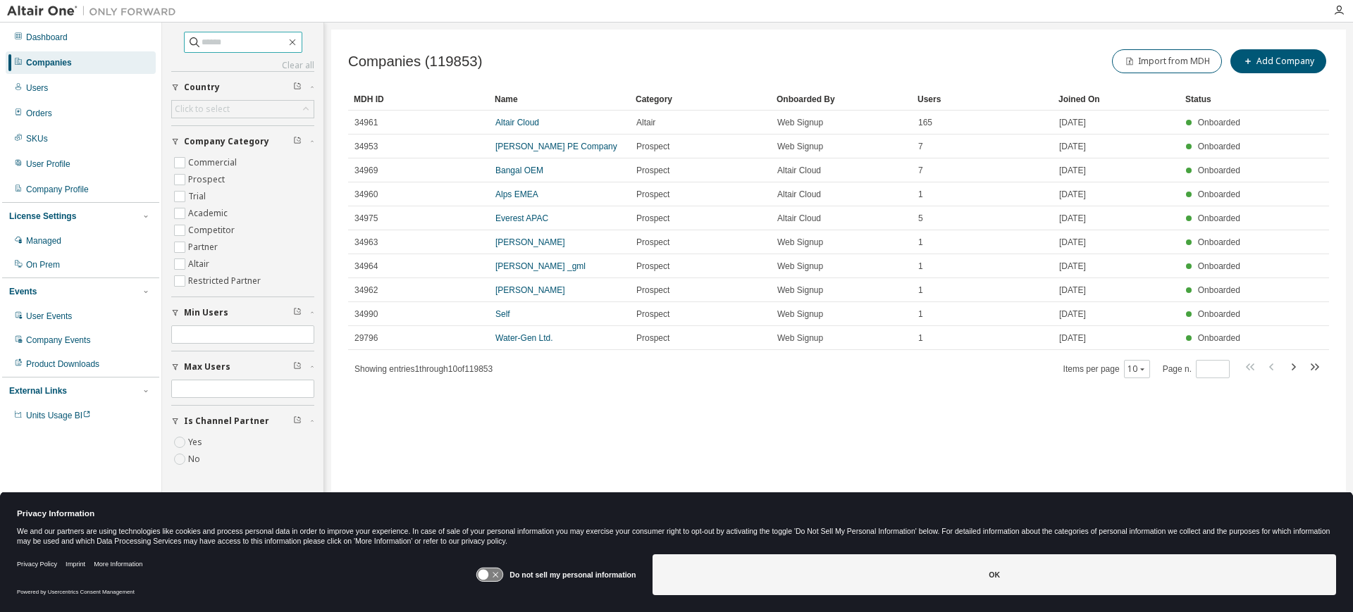
click at [202, 44] on input "text" at bounding box center [244, 42] width 85 height 14
type input "*******"
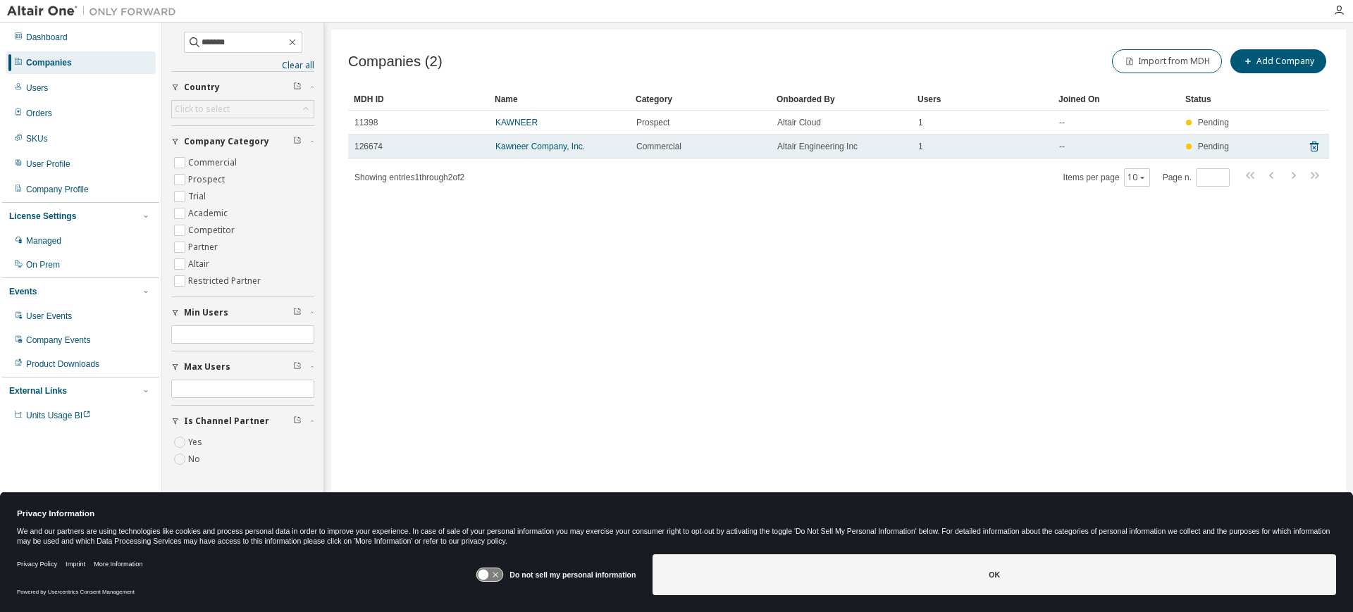
click at [371, 149] on span "126674" at bounding box center [368, 146] width 28 height 11
click at [522, 147] on link "Kawneer Company, Inc." at bounding box center [539, 147] width 89 height 10
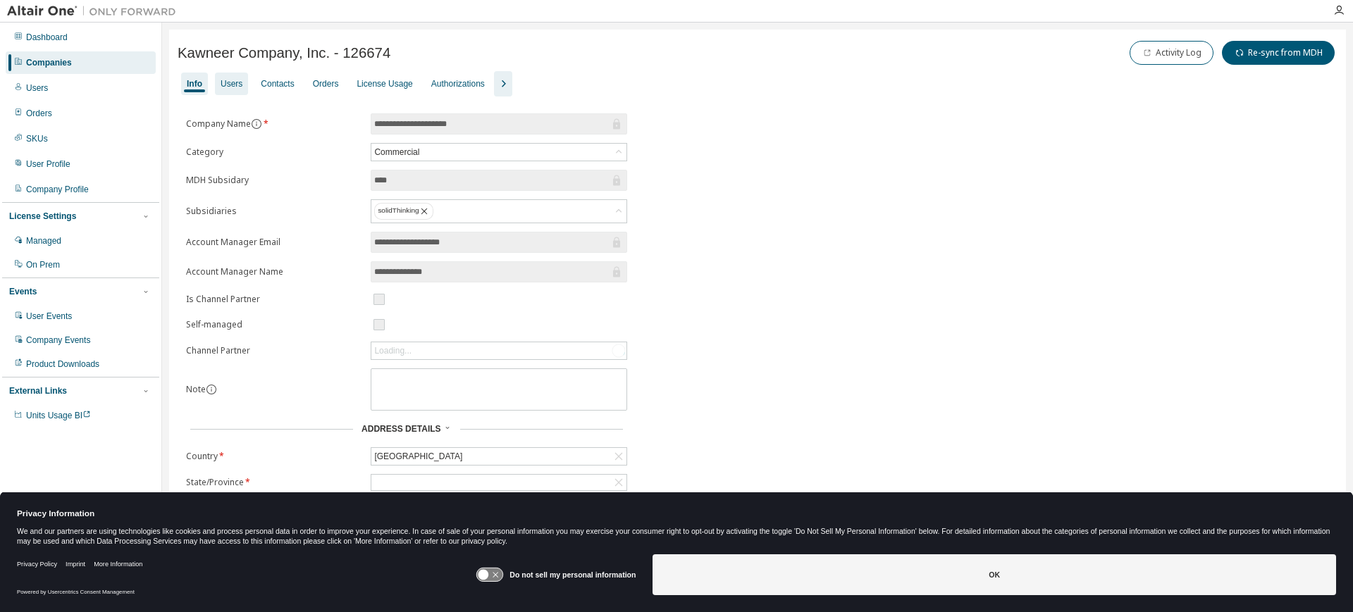
click at [232, 85] on div "Users" at bounding box center [232, 83] width 22 height 11
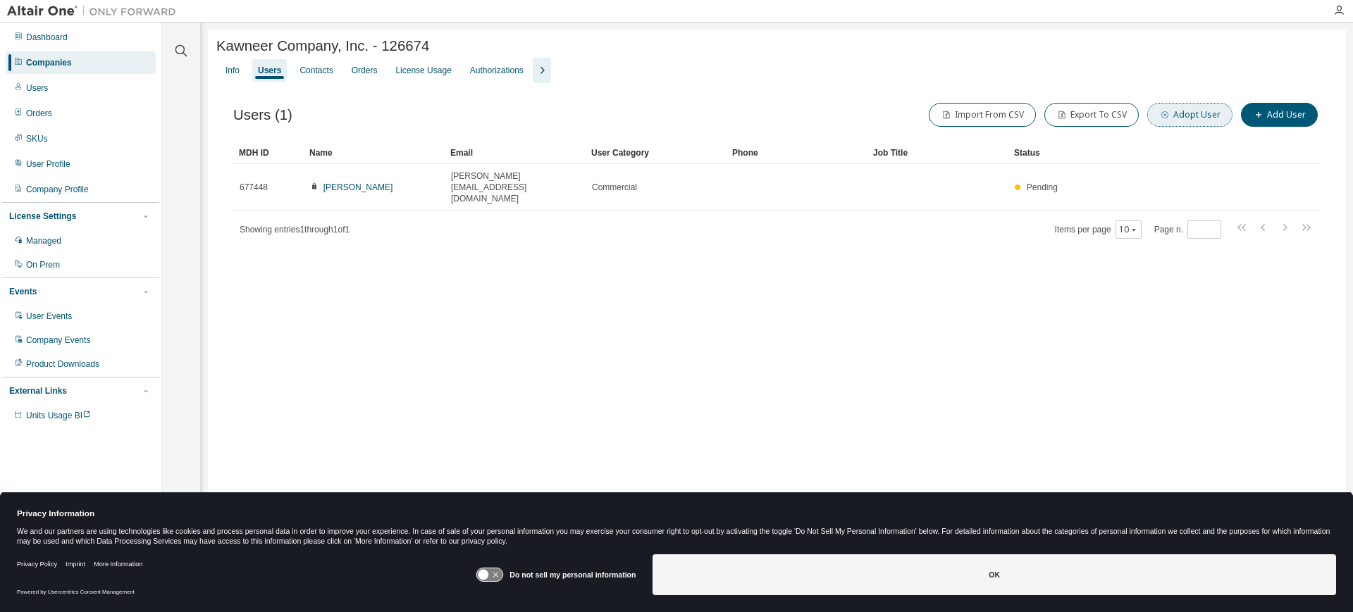
click at [1208, 116] on button "Adopt User" at bounding box center [1189, 115] width 85 height 24
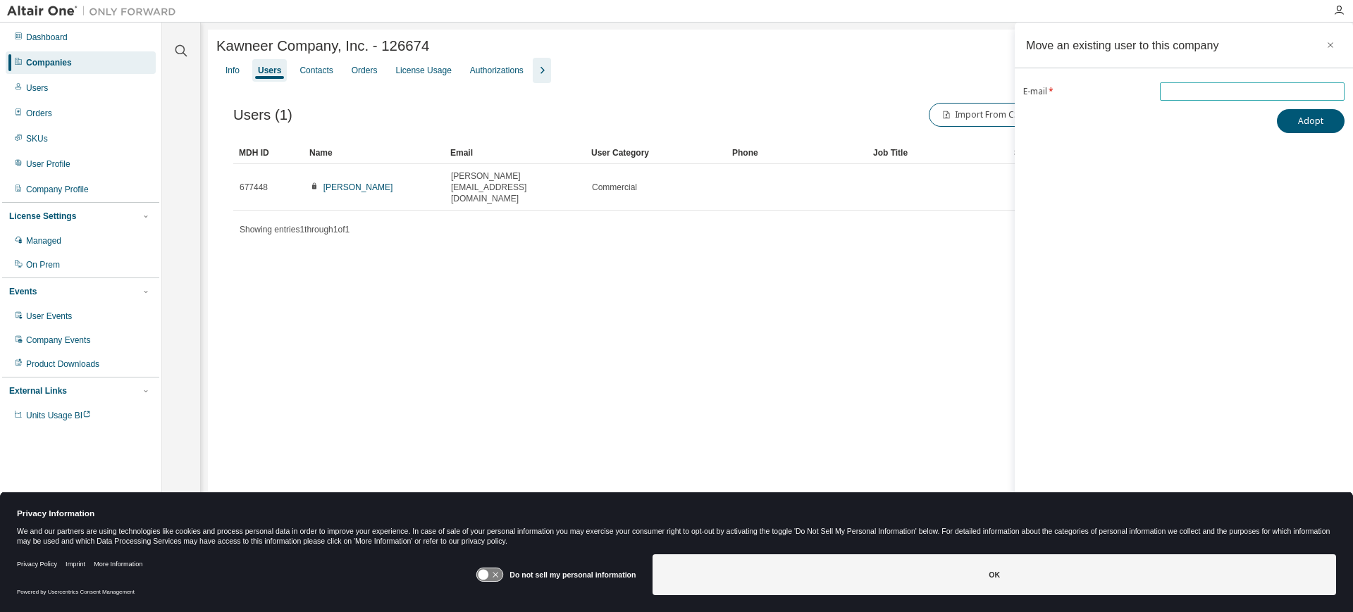
click at [1204, 89] on input "email" at bounding box center [1252, 91] width 178 height 11
type input "**********"
click at [1322, 113] on button "Adopt" at bounding box center [1311, 121] width 68 height 24
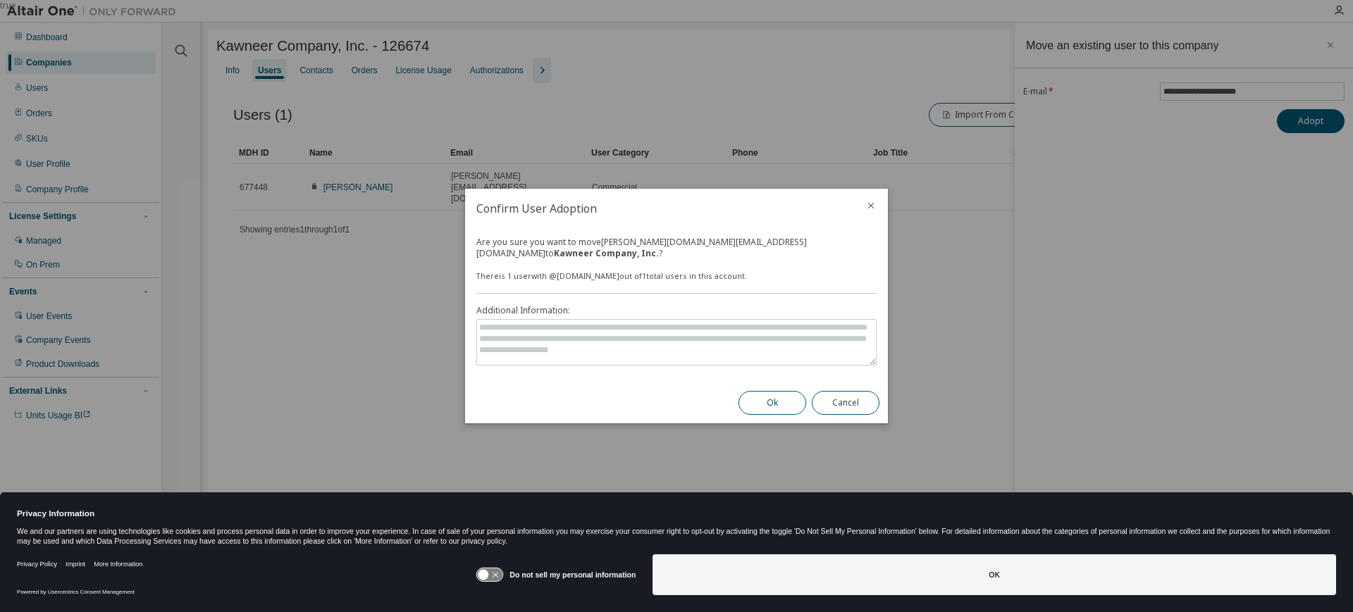
click at [771, 400] on button "Ok" at bounding box center [772, 403] width 68 height 24
click at [848, 400] on button "Cancel" at bounding box center [846, 403] width 68 height 24
